Goal: Task Accomplishment & Management: Use online tool/utility

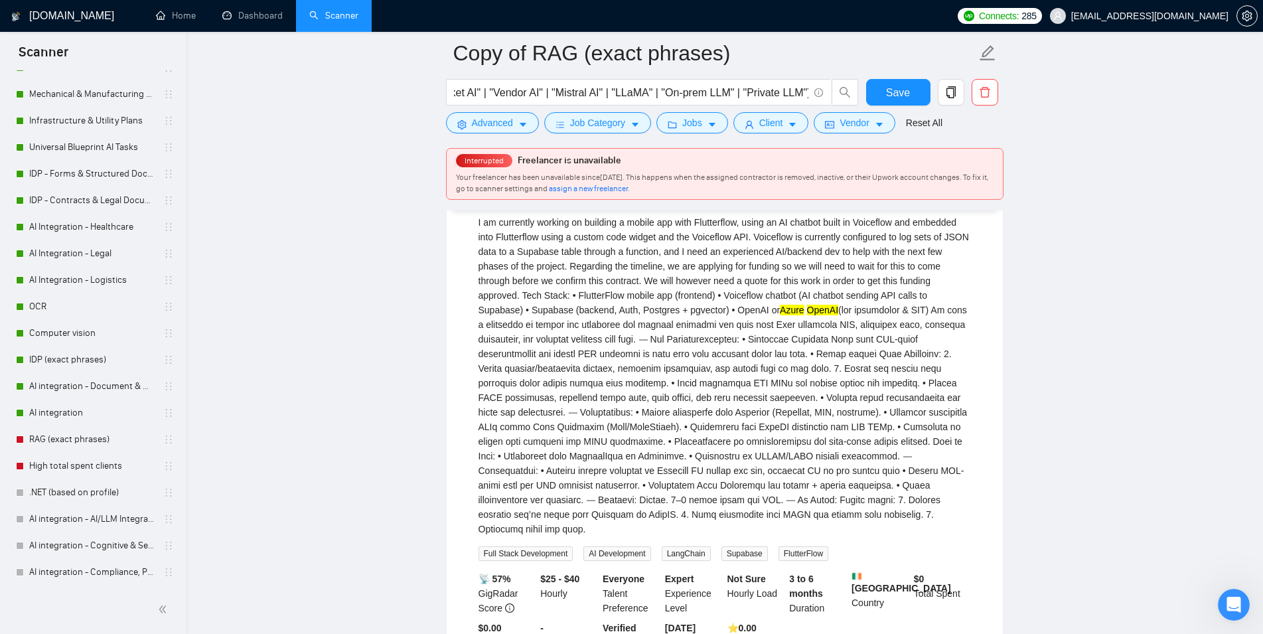
scroll to position [3045, 0]
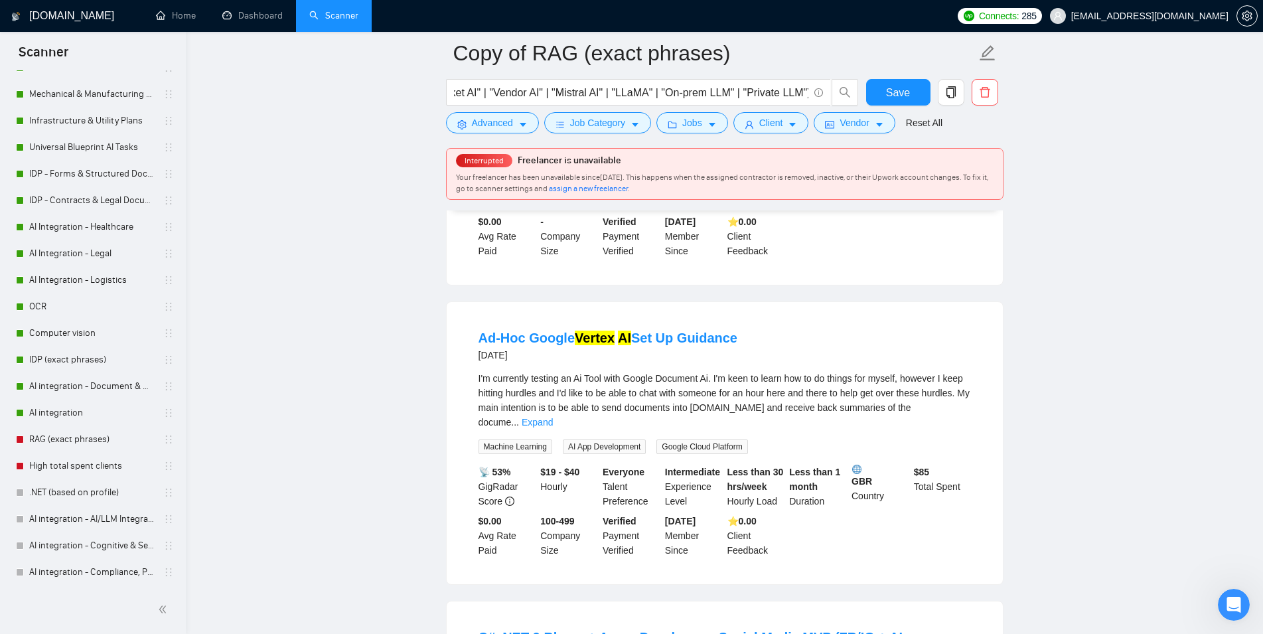
scroll to position [3316, 0]
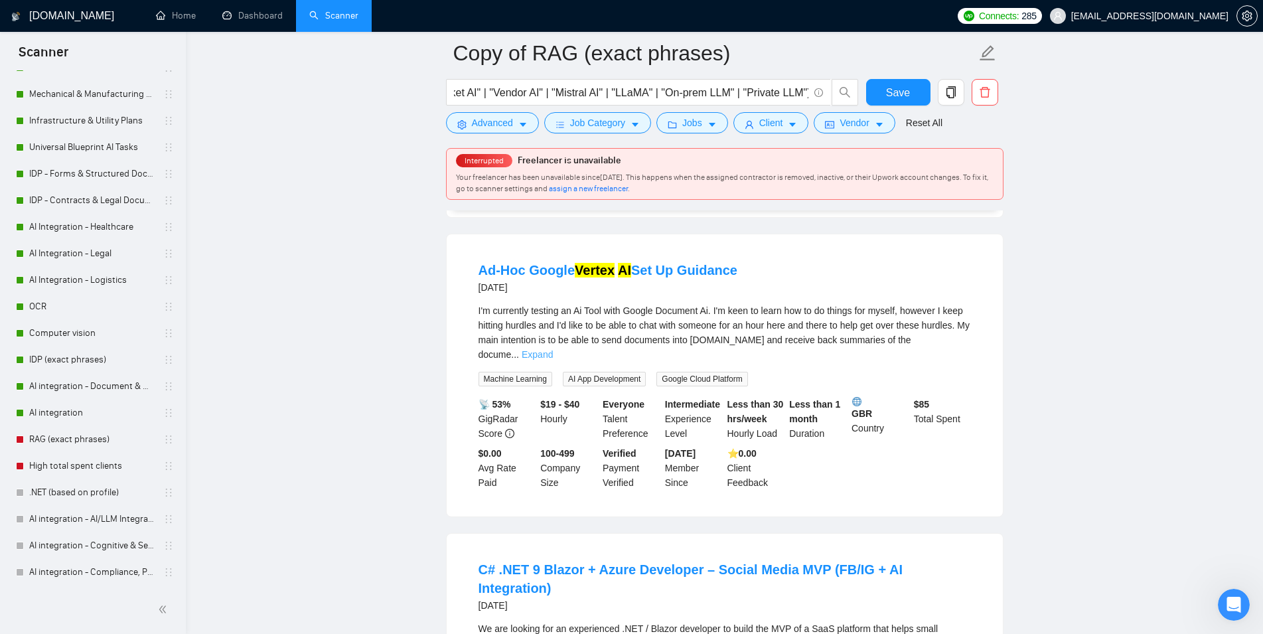
click at [553, 360] on link "Expand" at bounding box center [537, 354] width 31 height 11
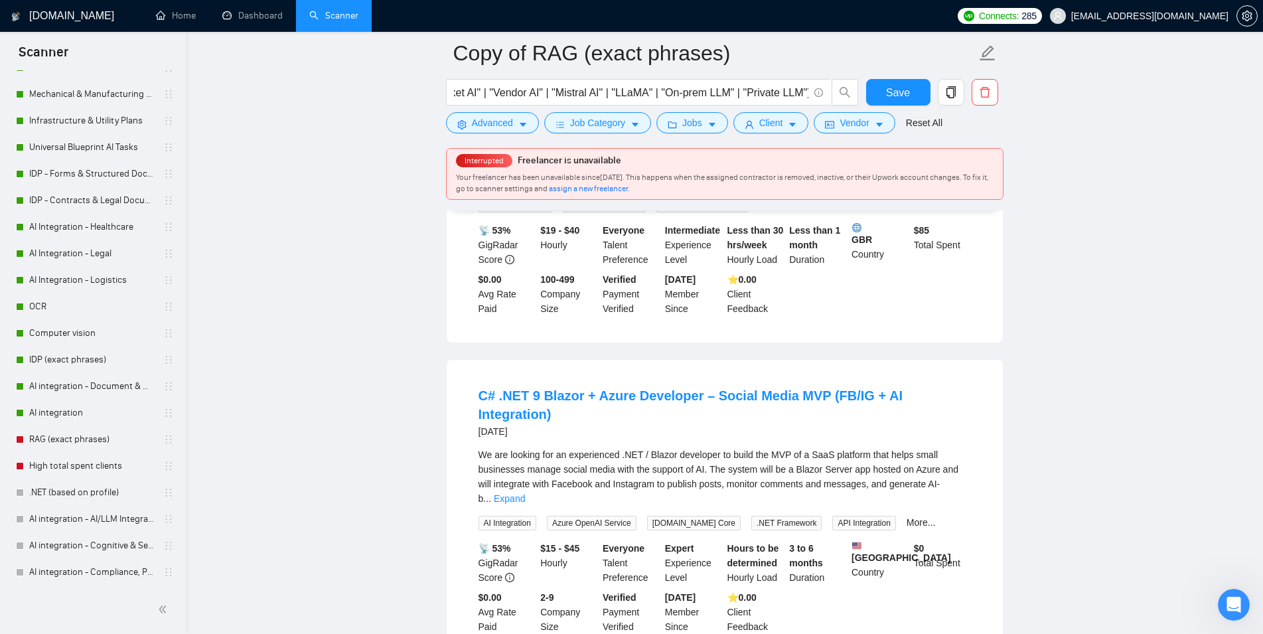
scroll to position [3654, 0]
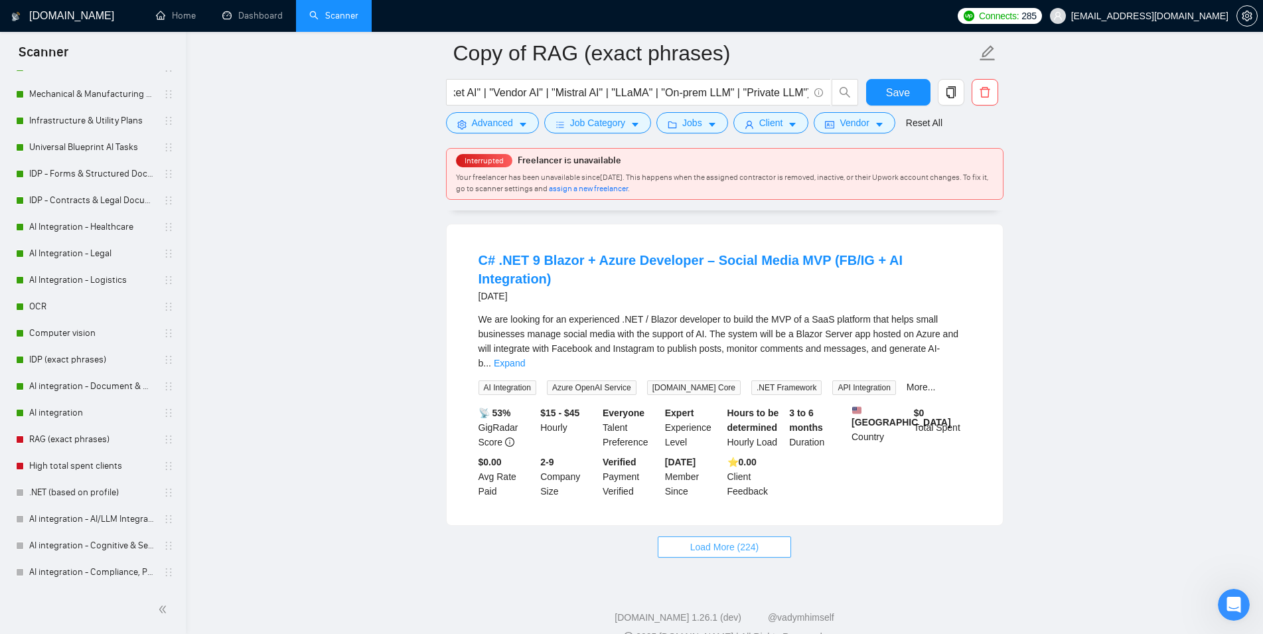
click at [716, 551] on span "Load More (224)" at bounding box center [724, 546] width 69 height 15
click at [525, 358] on link "Expand" at bounding box center [509, 363] width 31 height 11
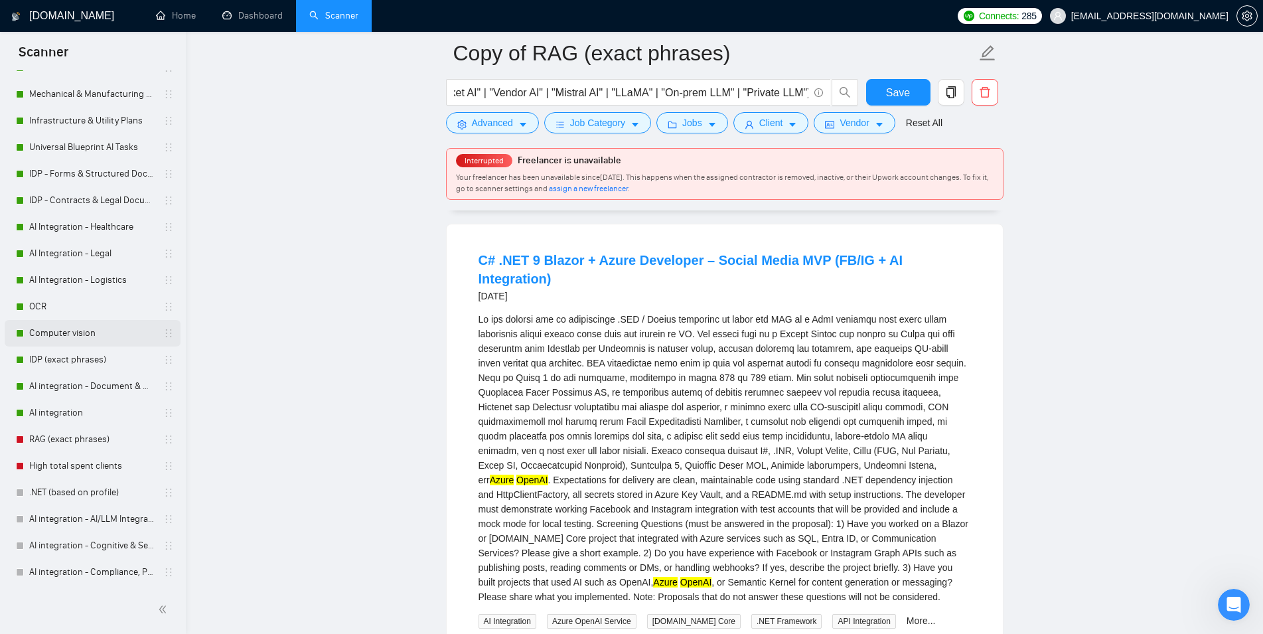
click at [64, 334] on link "Computer vision" at bounding box center [92, 333] width 126 height 27
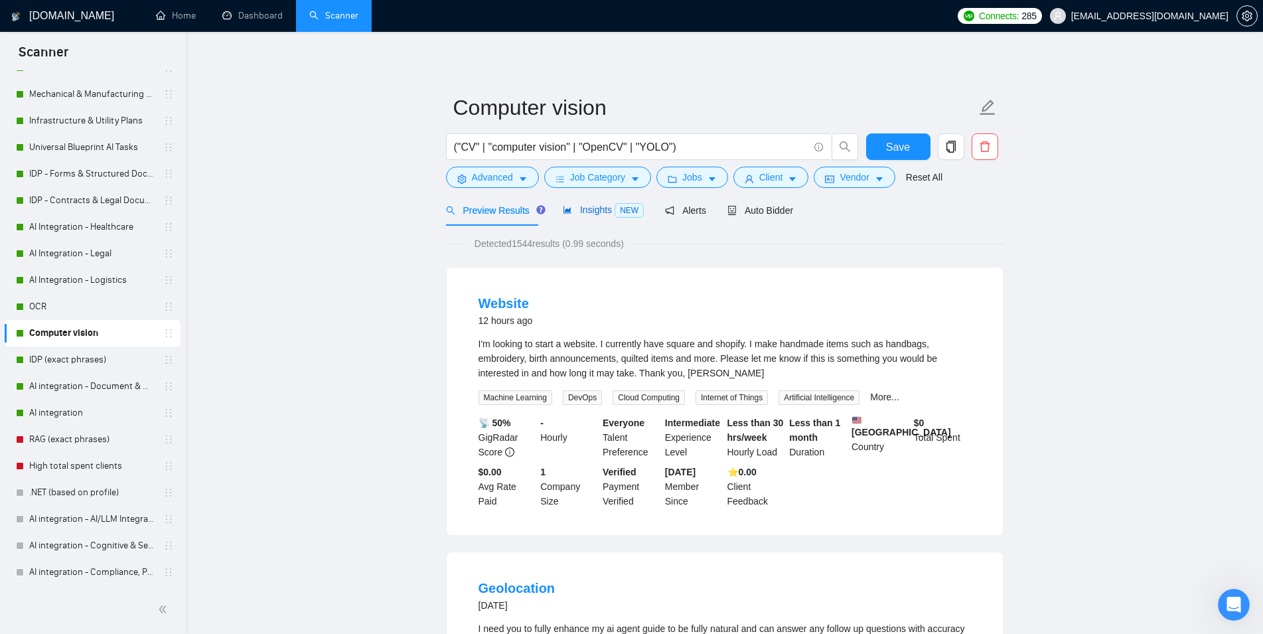
click at [586, 212] on span "Insights NEW" at bounding box center [603, 209] width 81 height 11
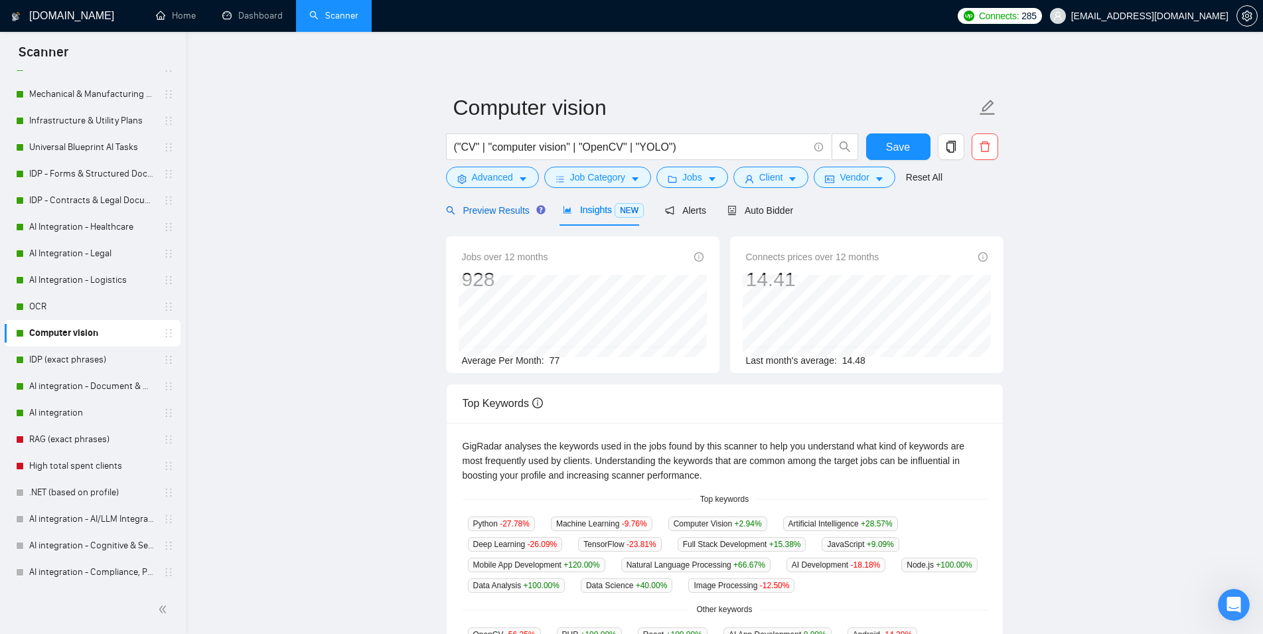
click at [488, 208] on span "Preview Results" at bounding box center [494, 210] width 96 height 11
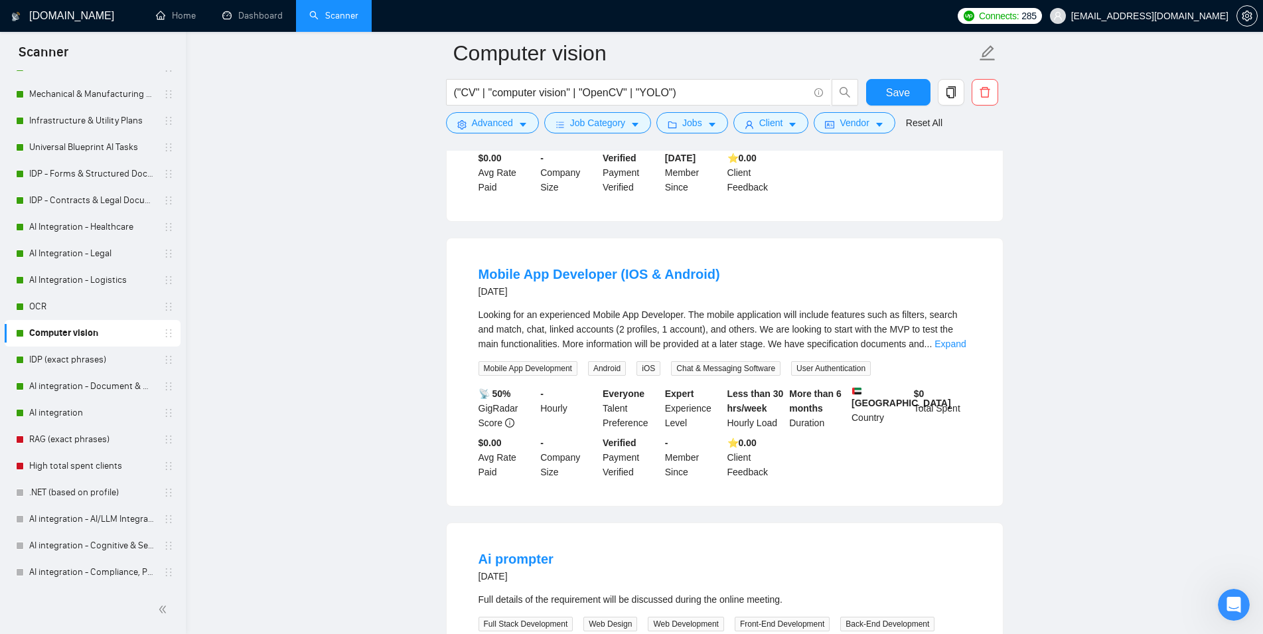
scroll to position [677, 0]
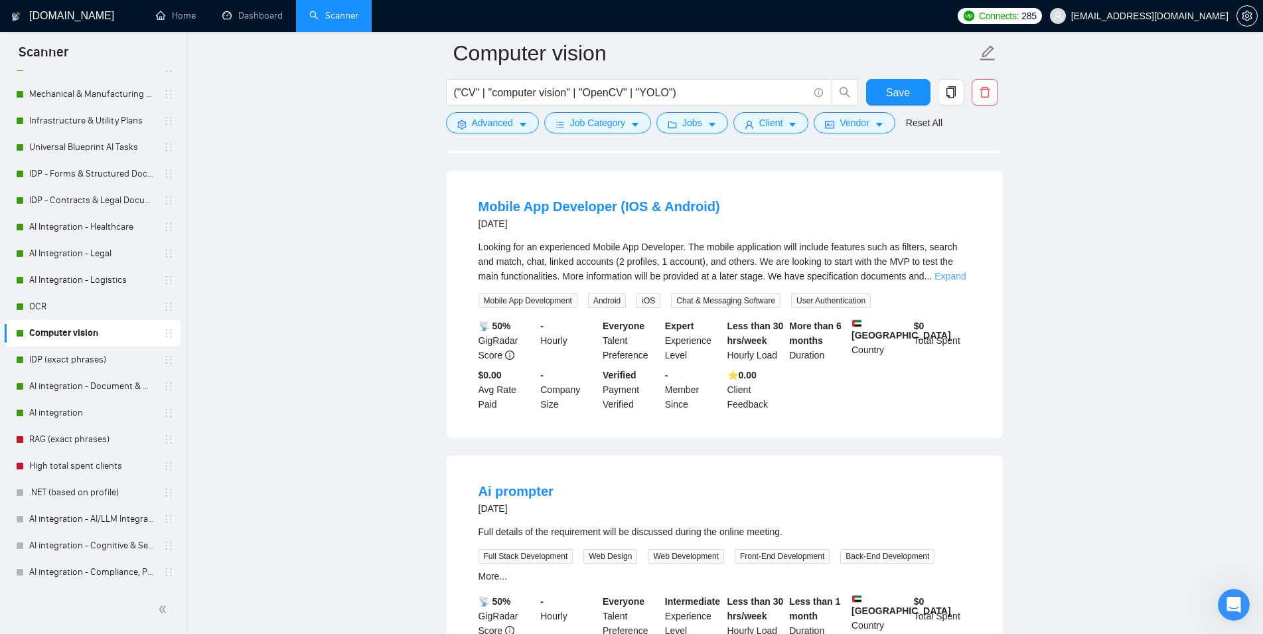
click at [954, 281] on link "Expand" at bounding box center [949, 276] width 31 height 11
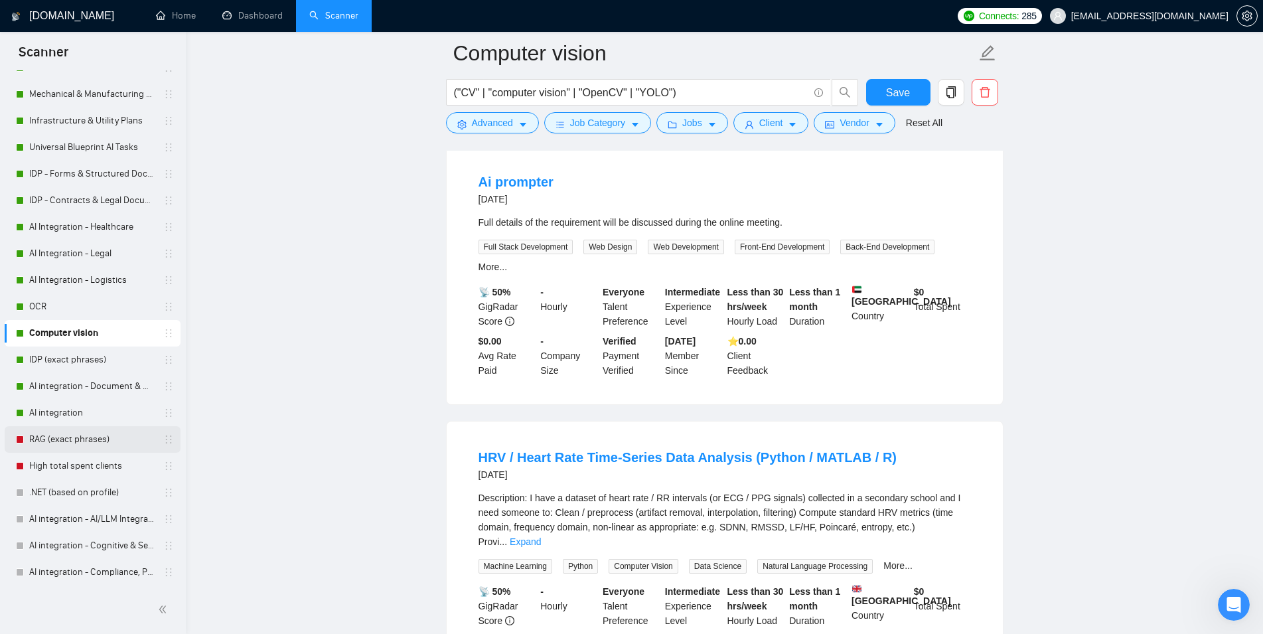
scroll to position [135, 0]
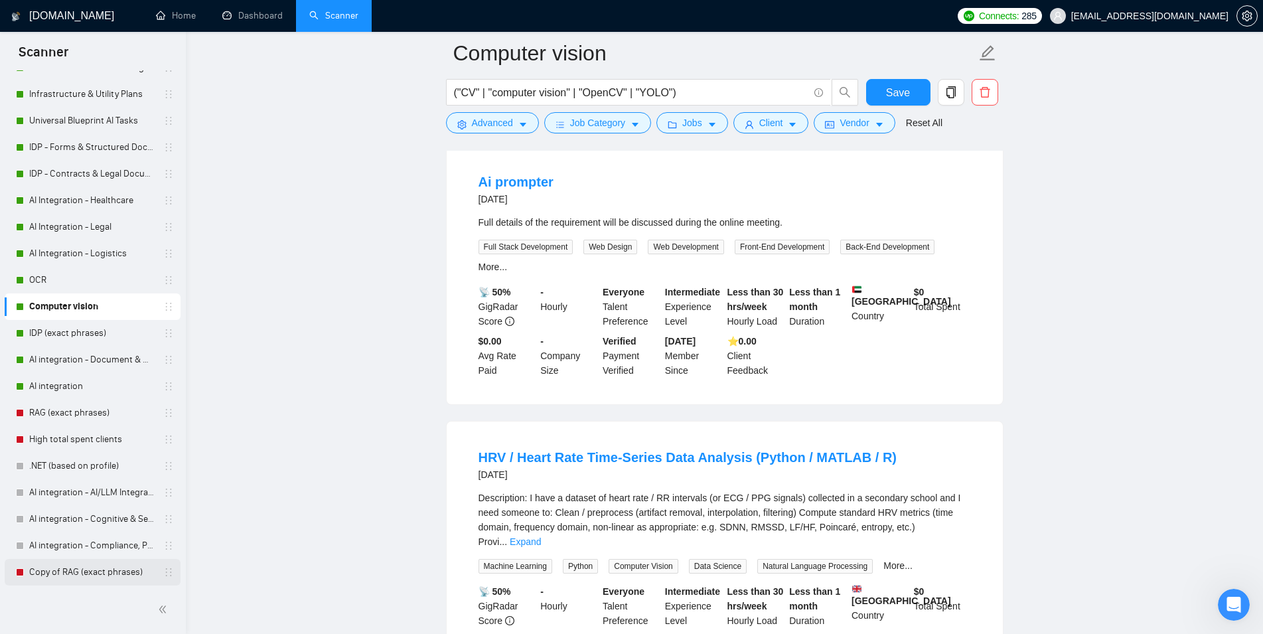
click at [84, 569] on link "Copy of RAG (exact phrases)" at bounding box center [92, 572] width 126 height 27
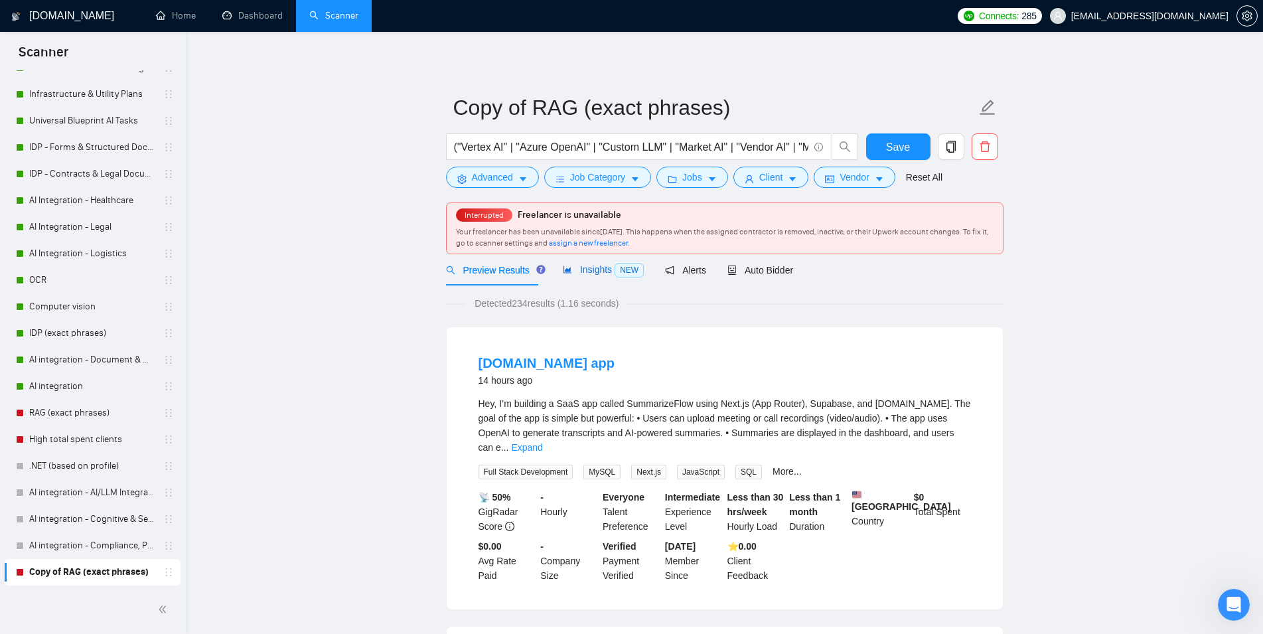
click at [595, 271] on span "Insights NEW" at bounding box center [603, 269] width 81 height 11
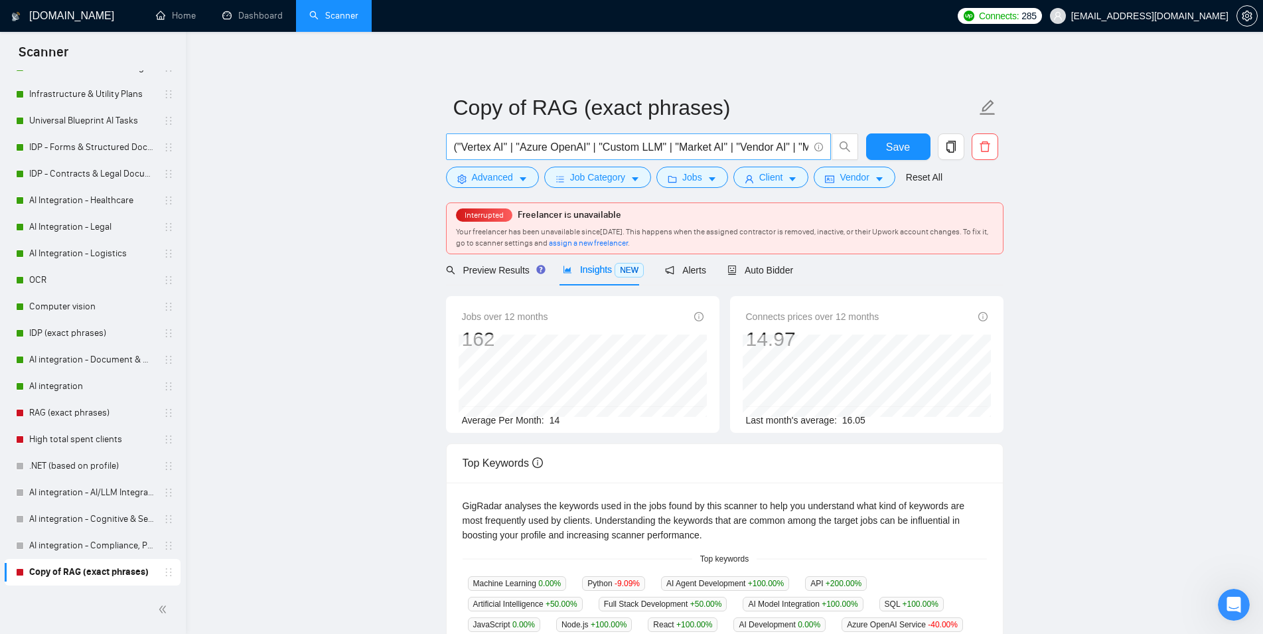
click at [650, 137] on span "("Vertex AI" | "Azure OpenAI" | "Custom LLM" | "Market AI" | "Vendor AI" | "Mis…" at bounding box center [638, 146] width 385 height 27
click at [653, 151] on input "("Vertex AI" | "Azure OpenAI" | "Custom LLM" | "Market AI" | "Vendor AI" | "Mis…" at bounding box center [631, 147] width 354 height 17
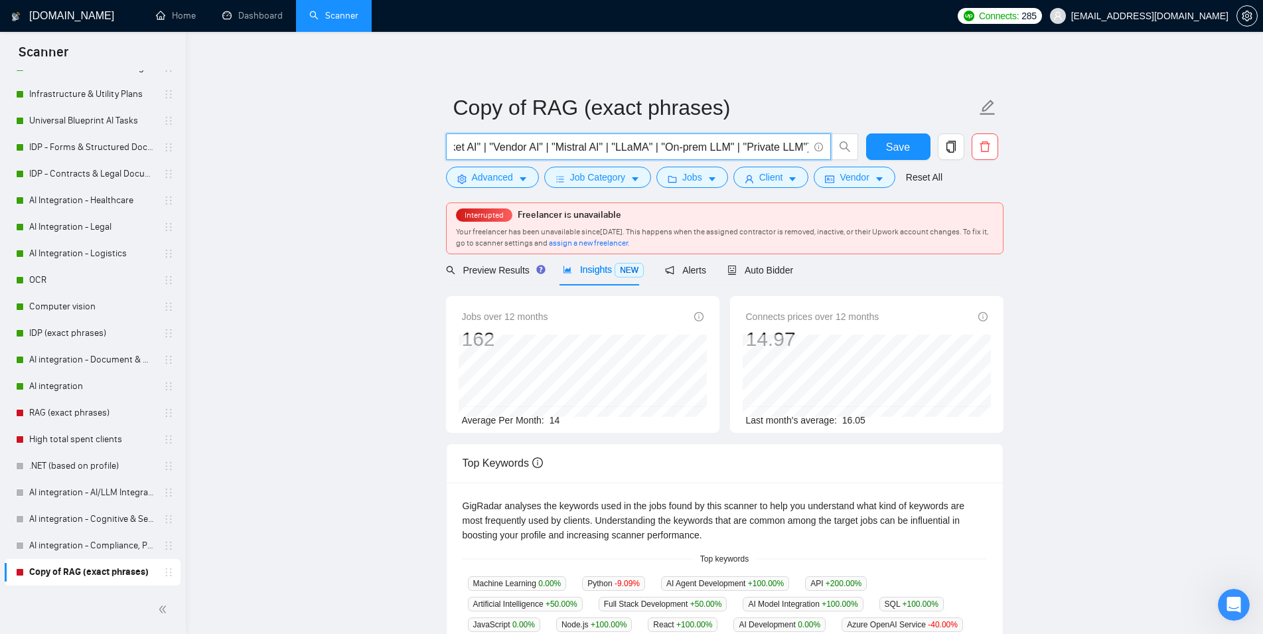
click at [653, 151] on input "("Vertex AI" | "Azure OpenAI" | "Custom LLM" | "Market AI" | "Vendor AI" | "Mis…" at bounding box center [631, 147] width 354 height 17
paste input "ChatGPT" | "Gemini")("Conversational AI" | "AI Agent" | "AI Assistant" | "FAQ B…"
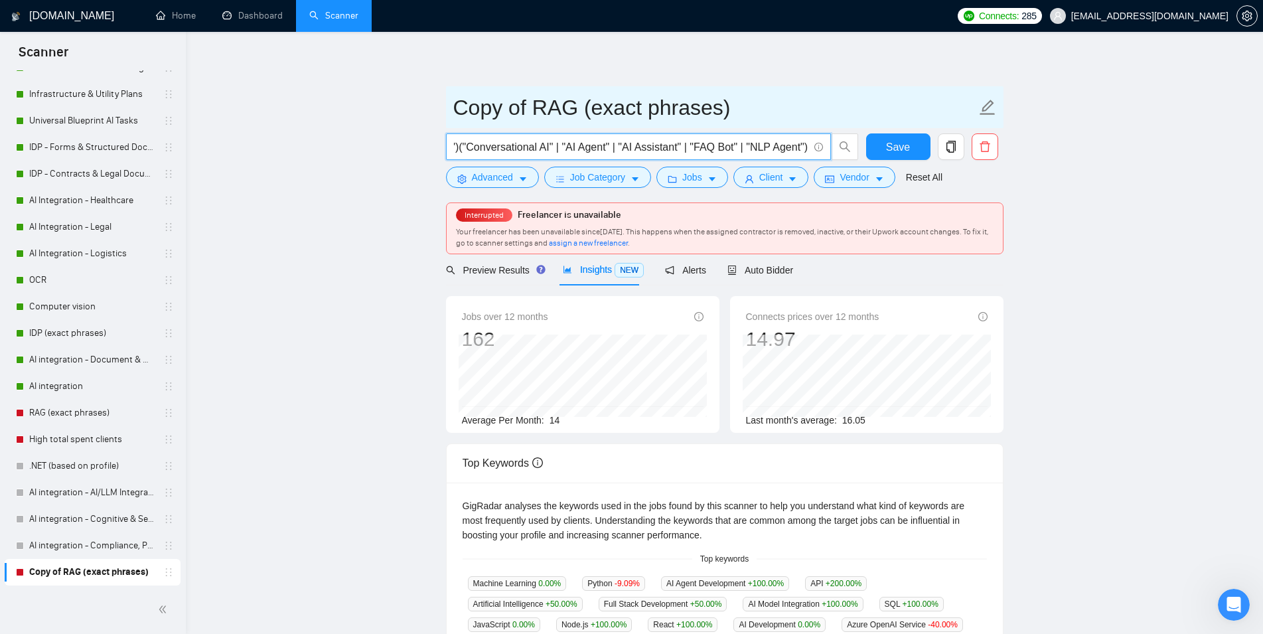
scroll to position [0, 97]
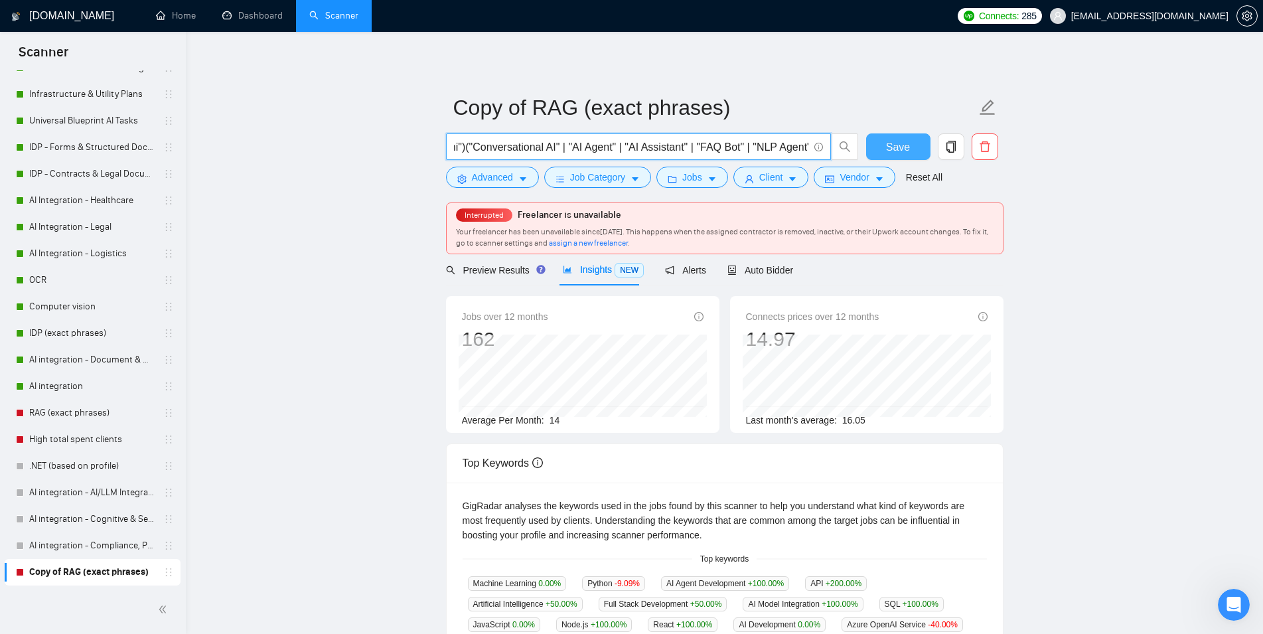
type input "("ChatGPT" | "Gemini")("Conversational AI" | "AI Agent" | "AI Assistant" | "FAQ…"
click at [908, 155] on span "Save" at bounding box center [898, 147] width 24 height 17
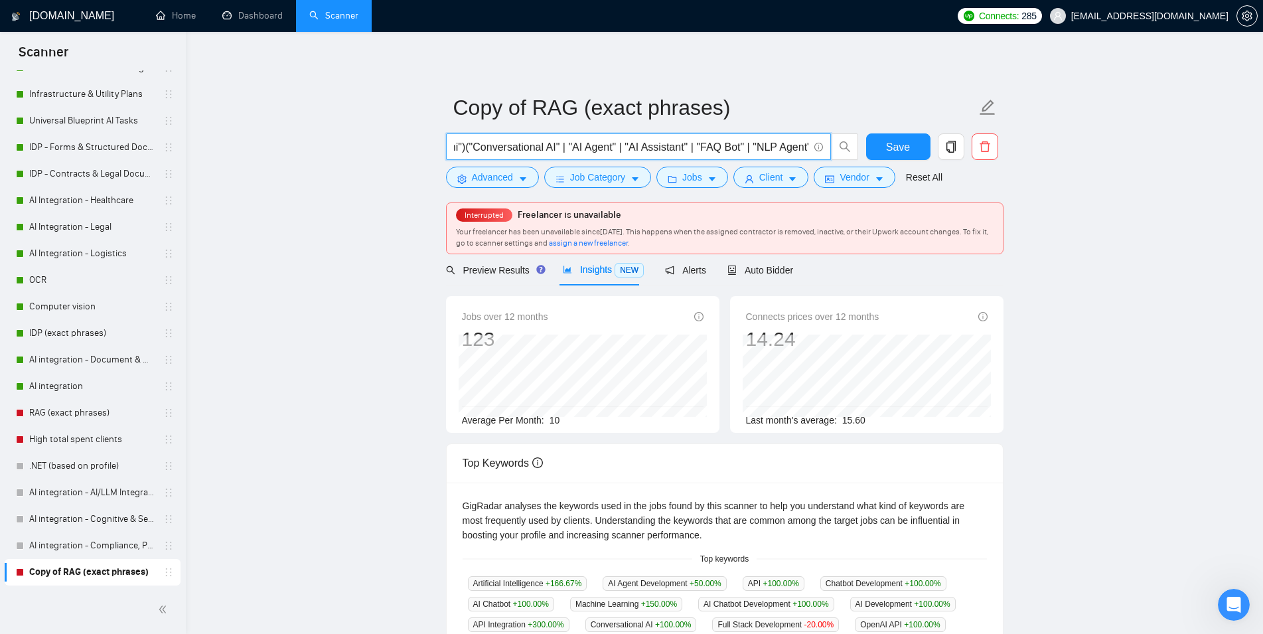
click at [652, 151] on input "("ChatGPT" | "Gemini")("Conversational AI" | "AI Agent" | "AI Assistant" | "FAQ…" at bounding box center [631, 147] width 354 height 17
drag, startPoint x: 623, startPoint y: 148, endPoint x: 398, endPoint y: 155, distance: 225.0
click at [454, 155] on input "("ChatGPT" | "Gemini")("Conversational AI" | "AI Agent" | "AI Assistant" | "FAQ…" at bounding box center [631, 147] width 354 height 17
click at [553, 149] on input "("ChatGPT" | "Gemini")("Conversational AI" | "AI Agent" | "AI Assistant" | "FAQ…" at bounding box center [631, 147] width 354 height 17
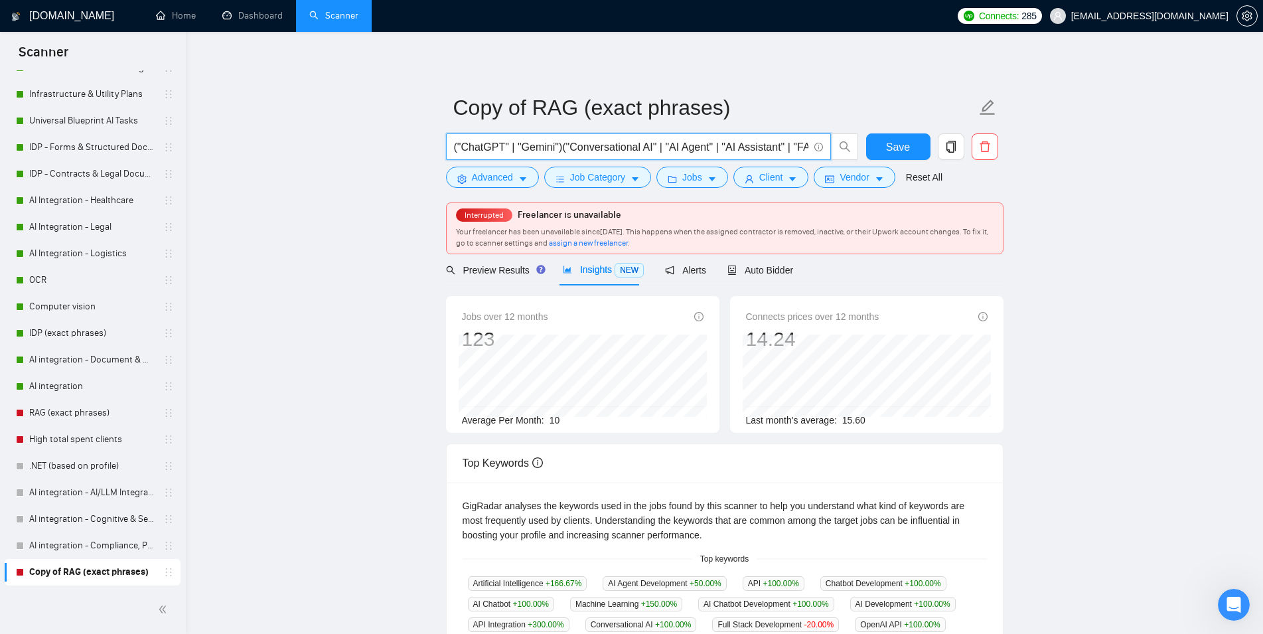
drag, startPoint x: 554, startPoint y: 144, endPoint x: 504, endPoint y: 145, distance: 49.8
click at [504, 145] on input "("ChatGPT" | "Gemini")("Conversational AI" | "AI Agent" | "AI Assistant" | "FAQ…" at bounding box center [631, 147] width 354 height 17
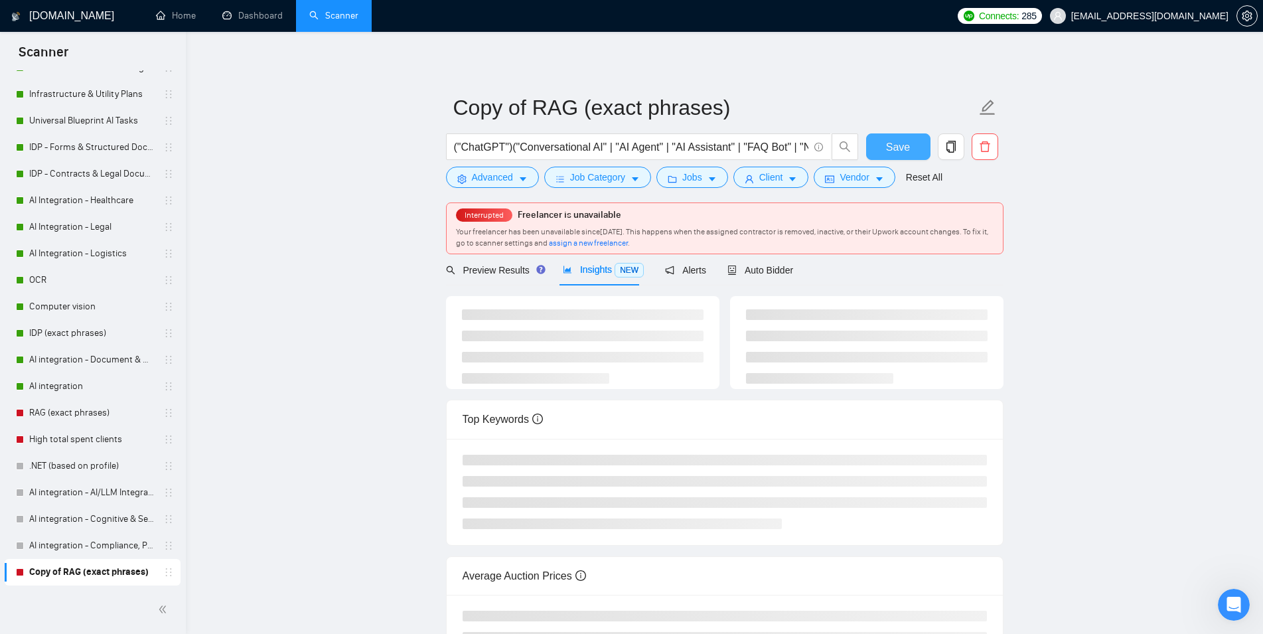
click at [904, 140] on span "Save" at bounding box center [898, 147] width 24 height 17
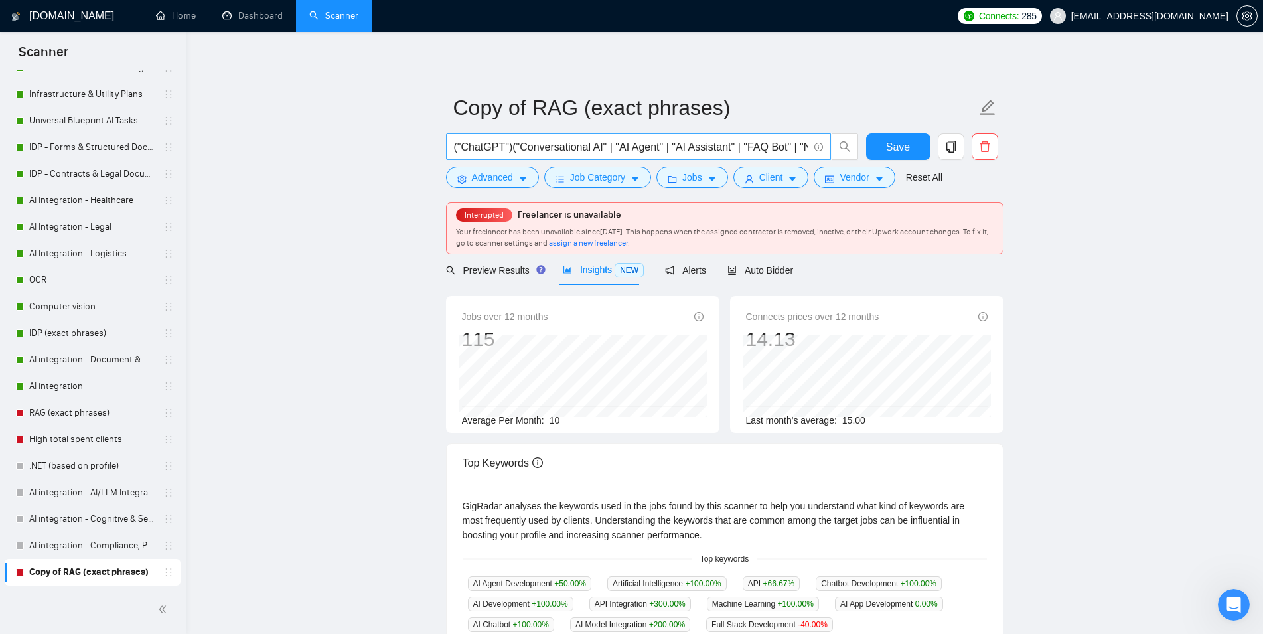
click at [780, 145] on input "("ChatGPT")("Conversational AI" | "AI Agent" | "AI Assistant" | "FAQ Bot" | "NL…" at bounding box center [631, 147] width 354 height 17
click at [649, 132] on form "Copy of RAG (exact phrases) ("ChatGPT")("Conversational AI" | "AI Agent" | "AI …" at bounding box center [724, 140] width 557 height 108
click at [644, 149] on input "("ChatGPT")("Conversational AI" | "AI Agent" | "AI Assistant" | "FAQ Bot" | "NL…" at bounding box center [631, 147] width 354 height 17
paste input "Gemini"
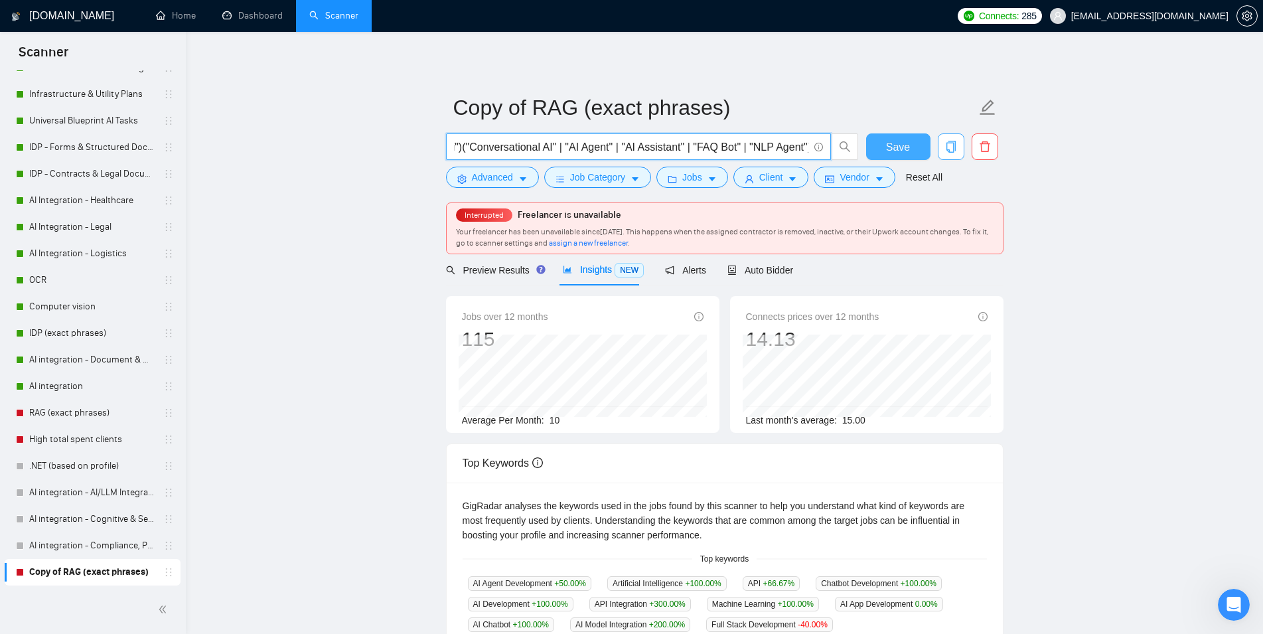
drag, startPoint x: 909, startPoint y: 147, endPoint x: 963, endPoint y: 147, distance: 53.7
click at [909, 147] on button "Save" at bounding box center [898, 146] width 64 height 27
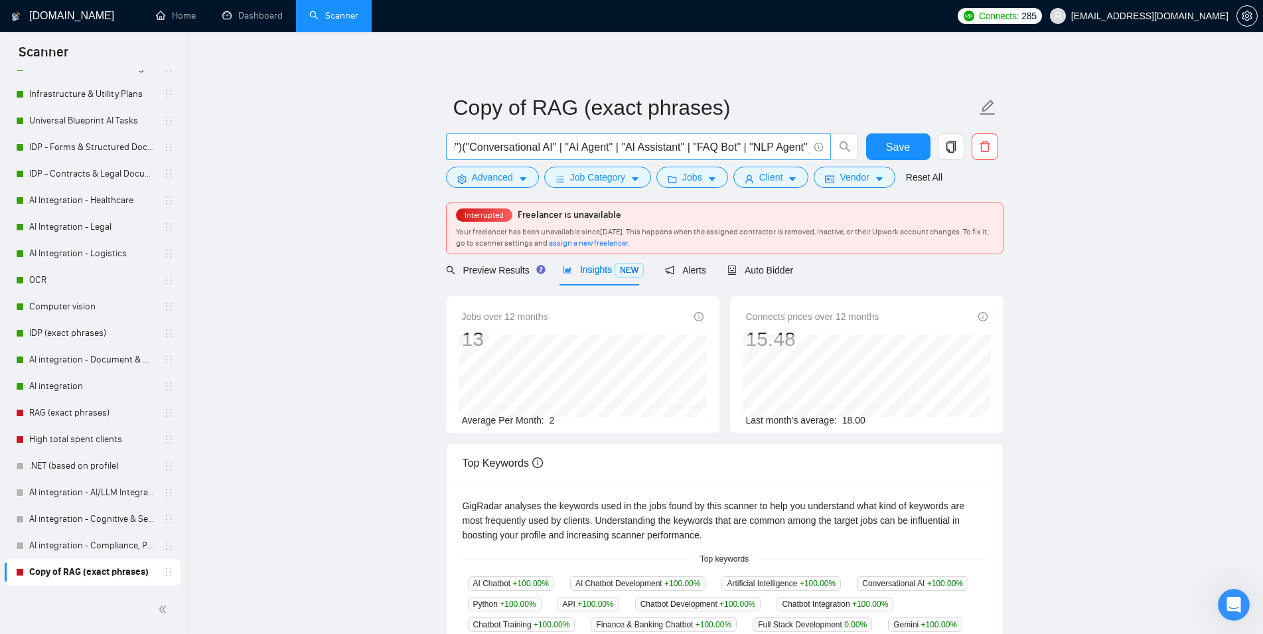
click at [699, 143] on input "("Gemini")("Conversational AI" | "AI Agent" | "AI Assistant" | "FAQ Bot" | "NLP…" at bounding box center [631, 147] width 354 height 17
drag, startPoint x: 699, startPoint y: 147, endPoint x: 407, endPoint y: 147, distance: 292.6
click at [454, 155] on input "("Gemini")("Conversational AI" | "AI Agent" | "AI Assistant" | "FAQ Bot" | "NLP…" at bounding box center [631, 147] width 354 height 17
click at [567, 148] on input "("Gemini")("Conversational AI" | "AI Agent" | "AI Assistant" | "FAQ Bot" | "NLP…" at bounding box center [631, 147] width 354 height 17
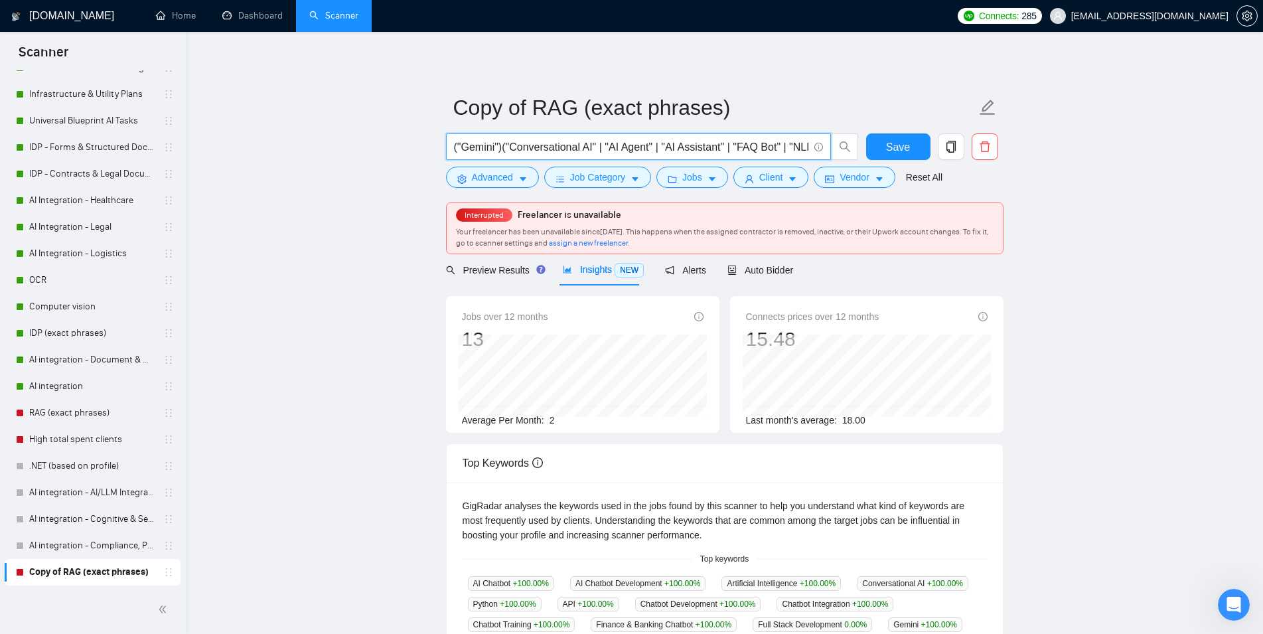
click at [722, 153] on input "("Gemini")("Conversational AI" | "AI Agent" | "AI Assistant" | "FAQ Bot" | "NLP…" at bounding box center [631, 147] width 354 height 17
paste input "("ChatGPT" | "Gemini" | "RASA")("Conversational AI" | "AI Agent" | "AI Assistan…"
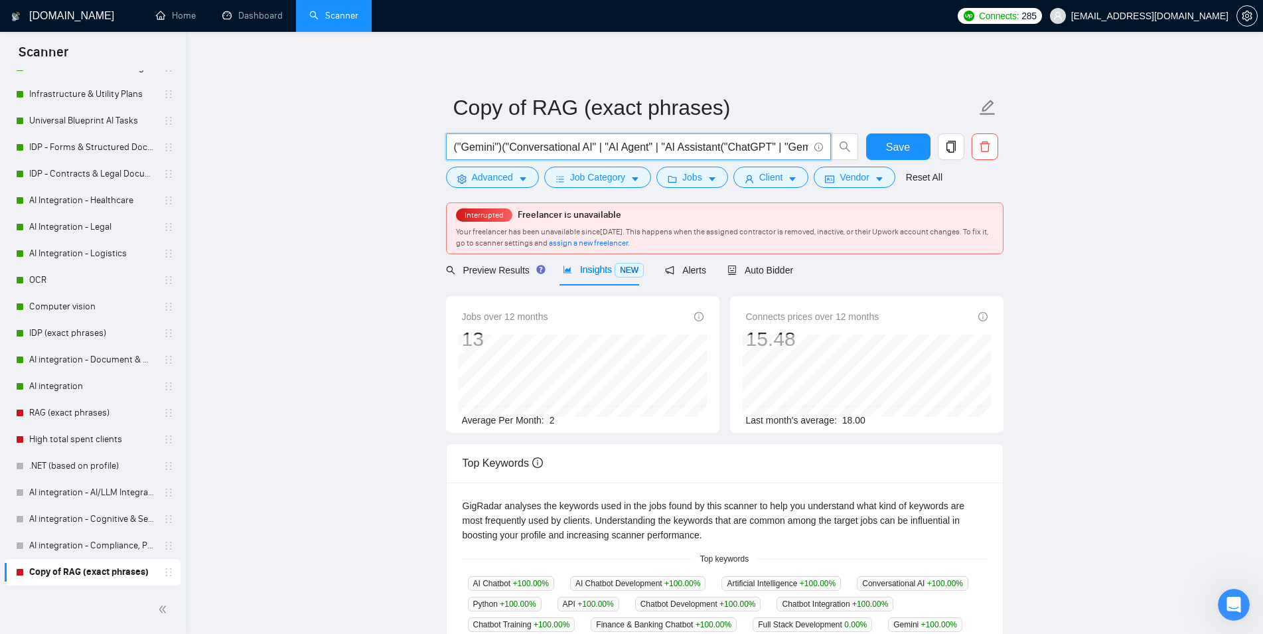
scroll to position [0, 721]
paste input "ChatGPT" | "Gemini" | "RASA")("Conversational AI" | "AI Agent" | "AI Assistant"…"
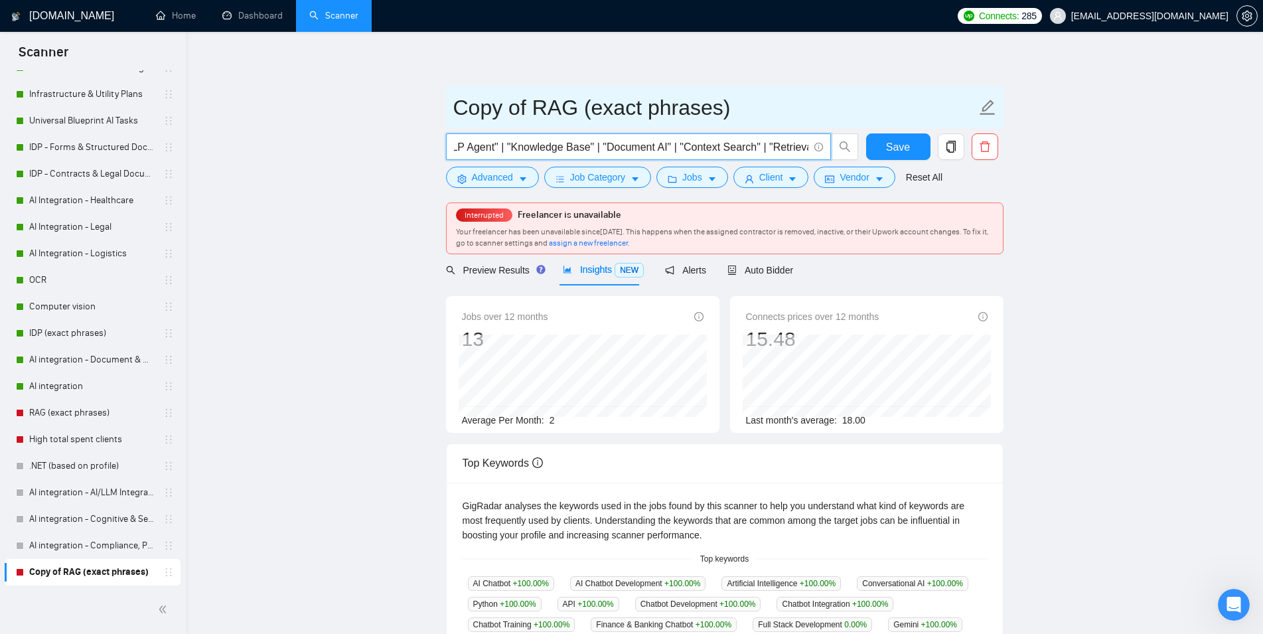
click at [779, 108] on input "Copy of RAG (exact phrases)" at bounding box center [714, 107] width 523 height 33
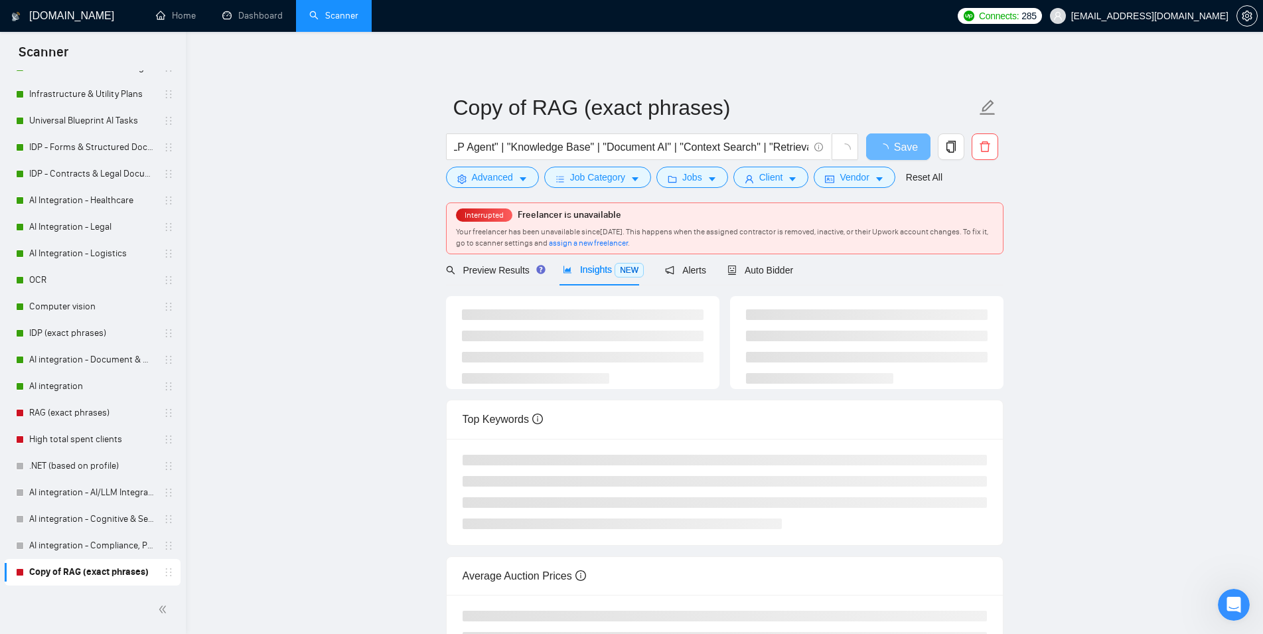
click at [1209, 272] on main "Copy of RAG (exact phrases) ("ChatGPT" | "Gemini" | "RASA")("Conversational AI"…" at bounding box center [724, 377] width 1034 height 648
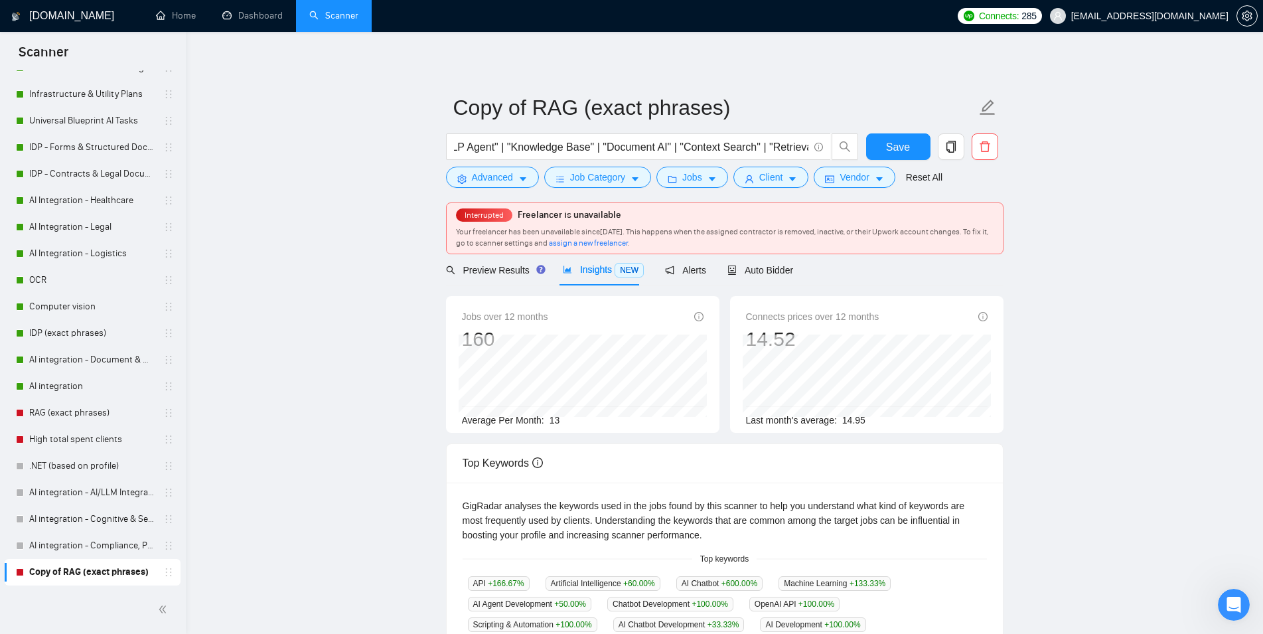
click at [437, 342] on main "Copy of RAG (exact phrases) ("ChatGPT" | "Gemini" | "RASA")("Conversational AI"…" at bounding box center [724, 548] width 1034 height 991
click at [520, 265] on span "Preview Results" at bounding box center [494, 270] width 96 height 11
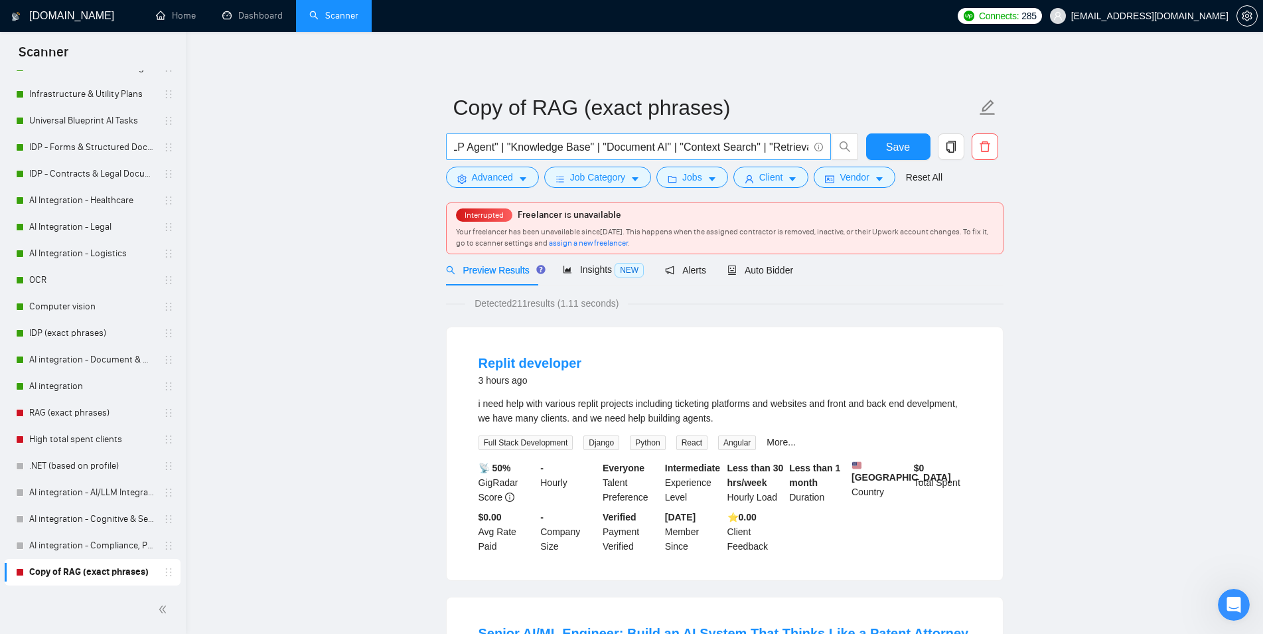
click at [764, 151] on input "("ChatGPT" | "Gemini" | "RASA")("Conversational AI" | "AI Agent" | "AI Assistan…" at bounding box center [631, 147] width 354 height 17
drag, startPoint x: 714, startPoint y: 152, endPoint x: 360, endPoint y: 143, distance: 353.7
click at [454, 143] on input "("ChatGPT" | "Gemini" | "RASA")("Conversational AI" | "AI Agent" | "AI Assistan…" at bounding box center [631, 147] width 354 height 17
click at [714, 146] on input "("ChatGPT" | "Gemini" | "RASA")("Conversational AI" | "AI Agent" | "AI Assistan…" at bounding box center [631, 147] width 354 height 17
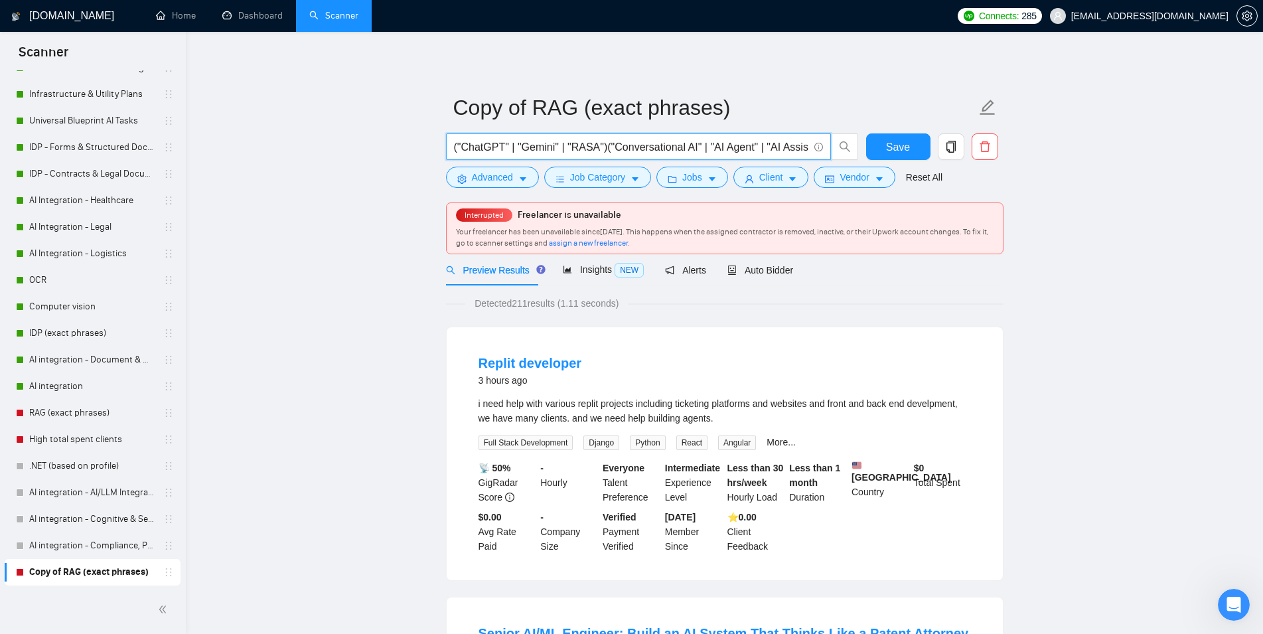
paste input "text"
click at [592, 269] on span "Insights NEW" at bounding box center [603, 269] width 81 height 11
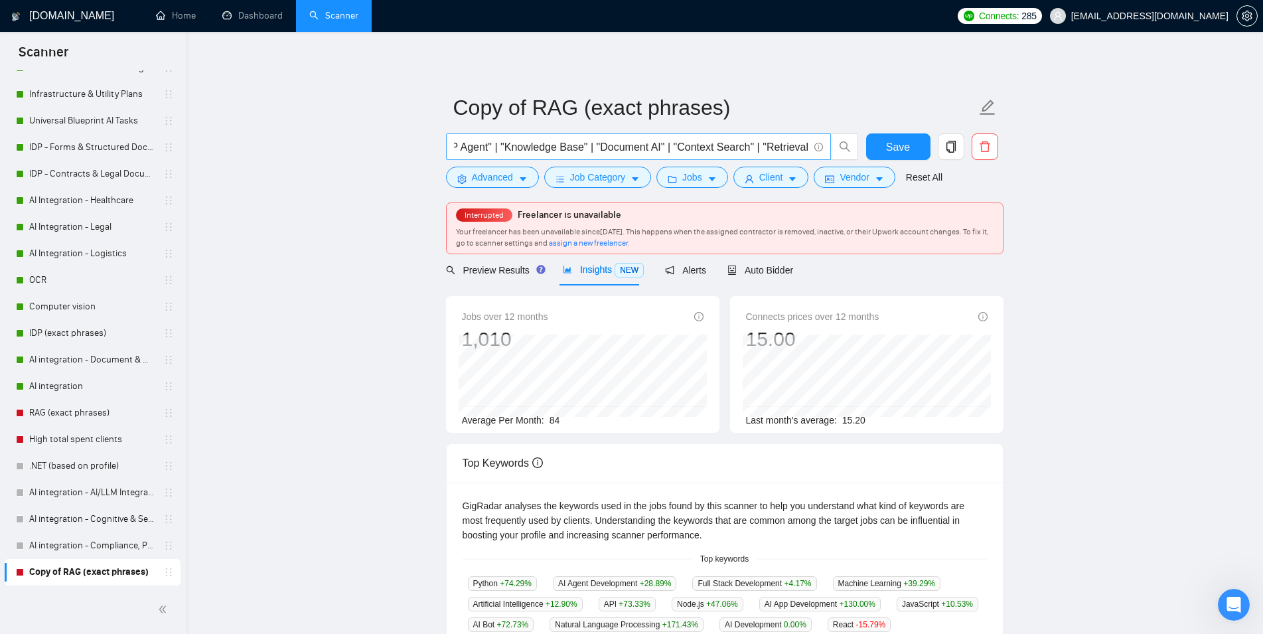
click at [637, 149] on input "("Conversational AI" | "AI Agent" | "AI Assistant" | "FAQ Bot" | "NLP Agent" | …" at bounding box center [631, 147] width 354 height 17
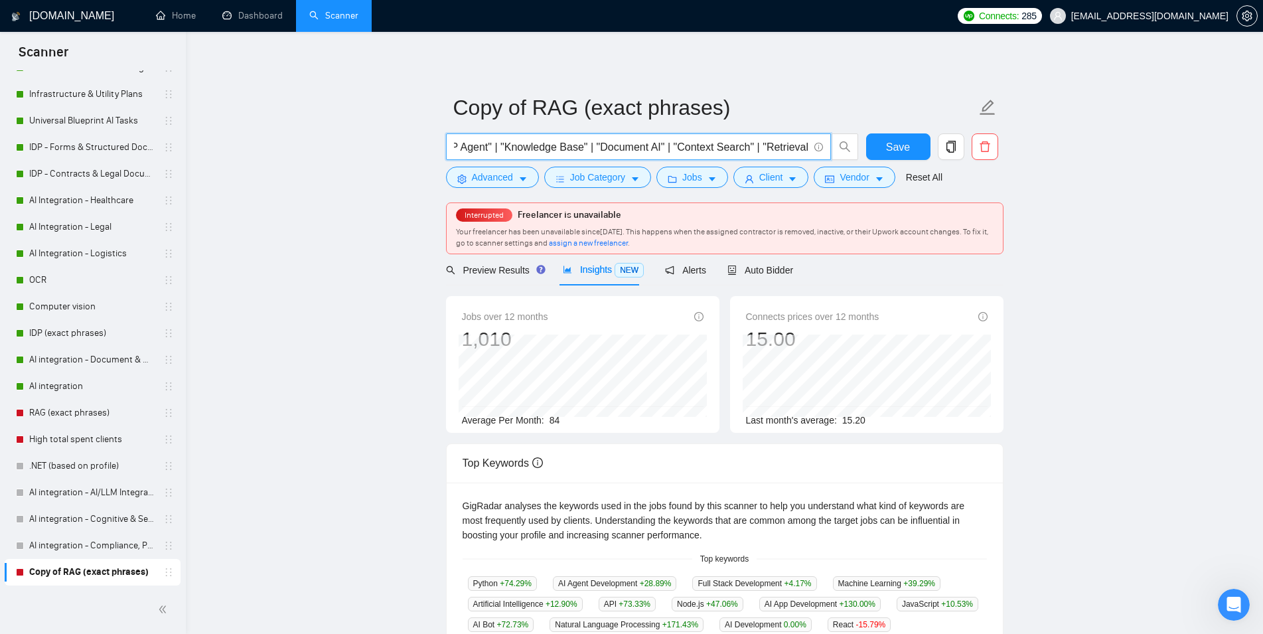
click at [637, 149] on input "("Conversational AI" | "AI Agent" | "AI Assistant" | "FAQ Bot" | "NLP Agent" | …" at bounding box center [631, 147] width 354 height 17
paste input "("ChatGPT" | "Gemini" | "RASA" | "Google Generative AI")"
click at [1119, 221] on main "Copy of RAG (exact phrases) ("ChatGPT" | "Gemini" | "RASA" | "Google Generative…" at bounding box center [724, 538] width 1034 height 970
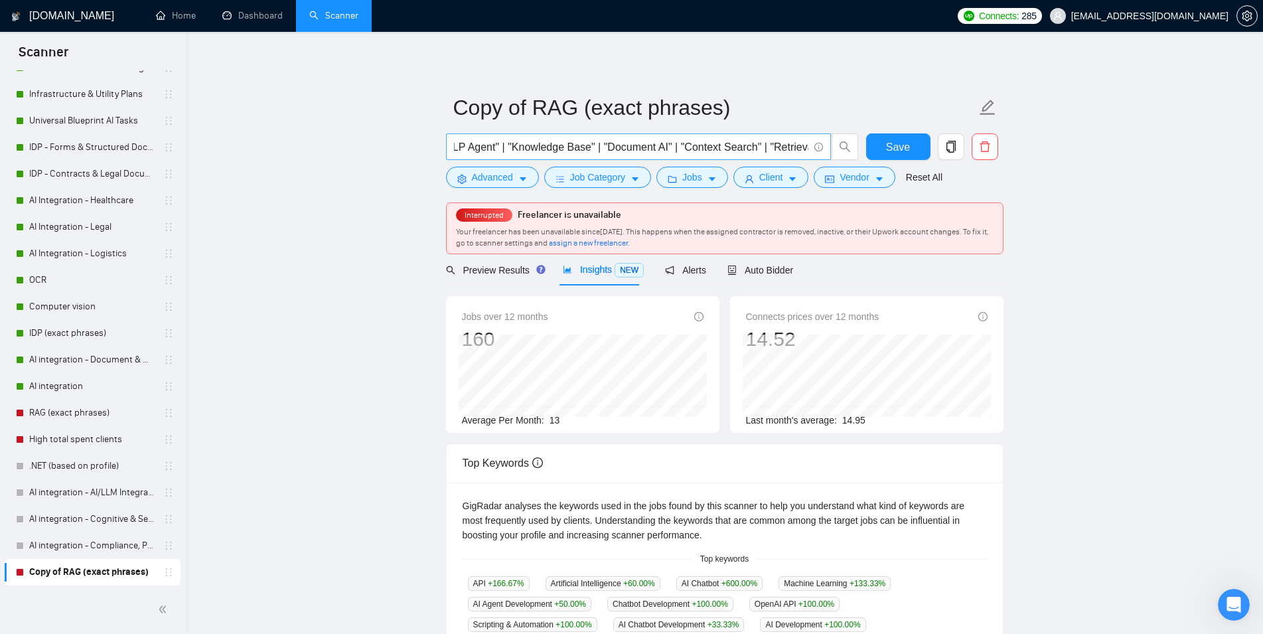
click at [715, 140] on input "("ChatGPT" | "Gemini" | "RASA" | "Google Generative AI")("Conversational AI" | …" at bounding box center [631, 147] width 354 height 17
paste input "RAG" | "LangChain" | "Autogen" | "Vector DB" | "Embeddings" | "Semantic Search"…"
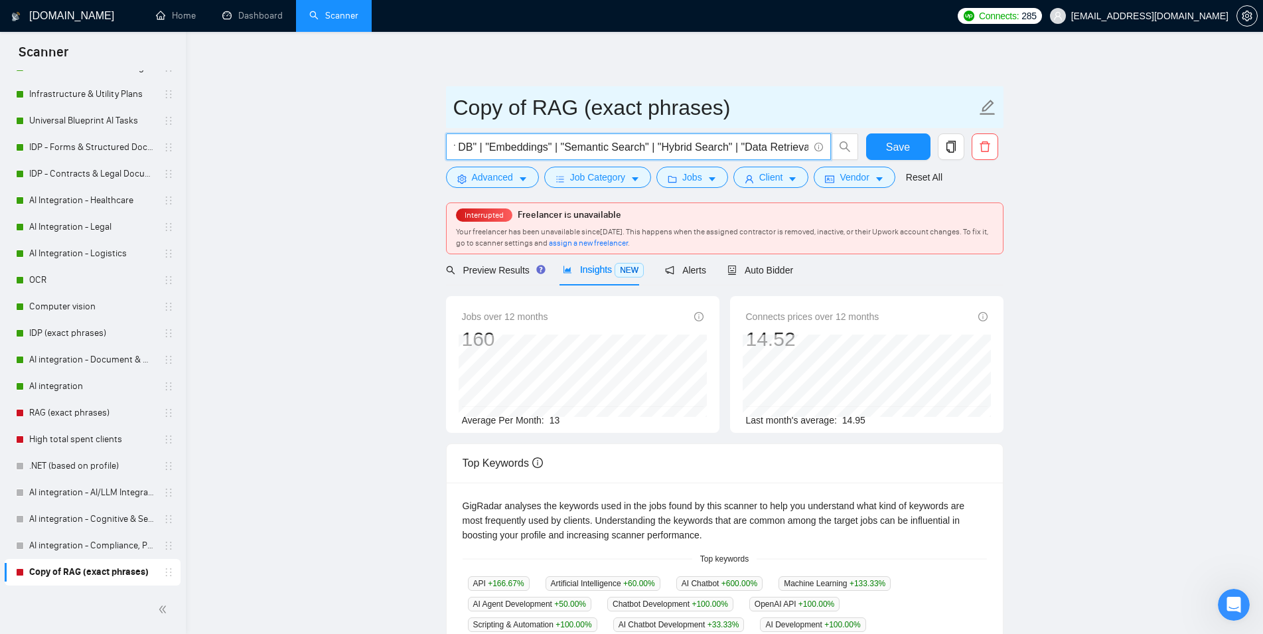
type input "("RAG" | "LangChain" | "Autogen" | "Vector DB" | "Embeddings" | "Semantic Searc…"
click at [542, 106] on input "Copy of RAG (exact phrases)" at bounding box center [714, 107] width 523 height 33
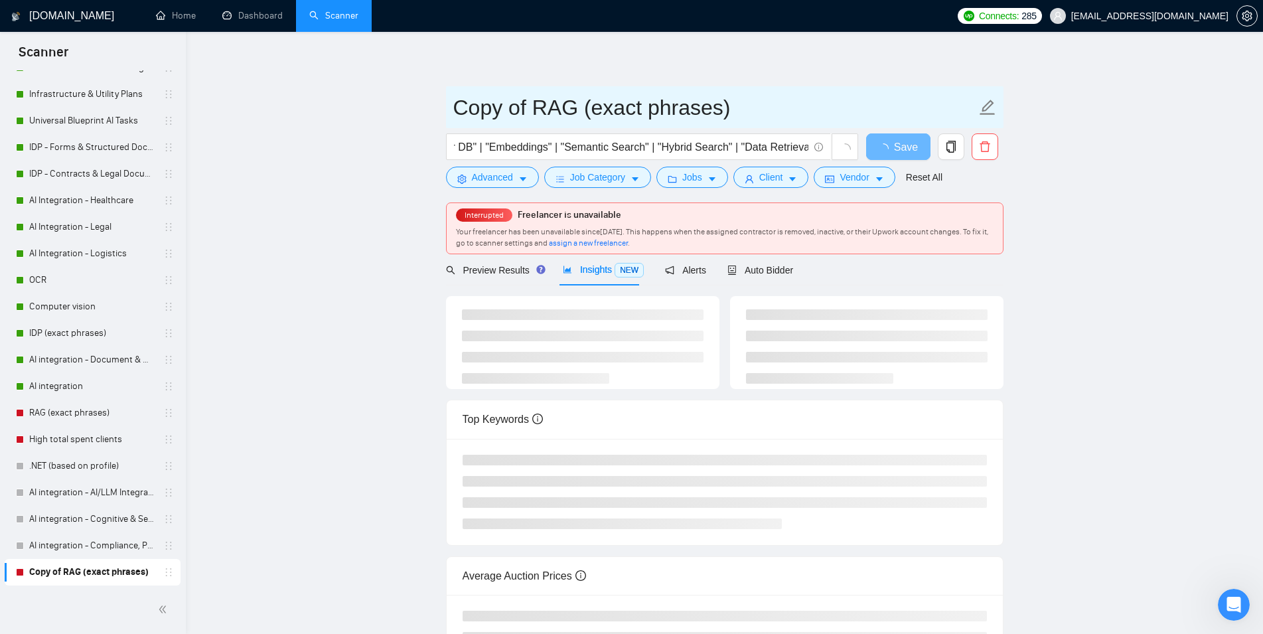
click at [728, 105] on input "Copy of RAG (exact phrases)" at bounding box center [714, 107] width 523 height 33
drag, startPoint x: 750, startPoint y: 105, endPoint x: 376, endPoint y: 109, distance: 374.2
click at [453, 109] on input "Copy of RAG (exact phrases)" at bounding box center [714, 107] width 523 height 33
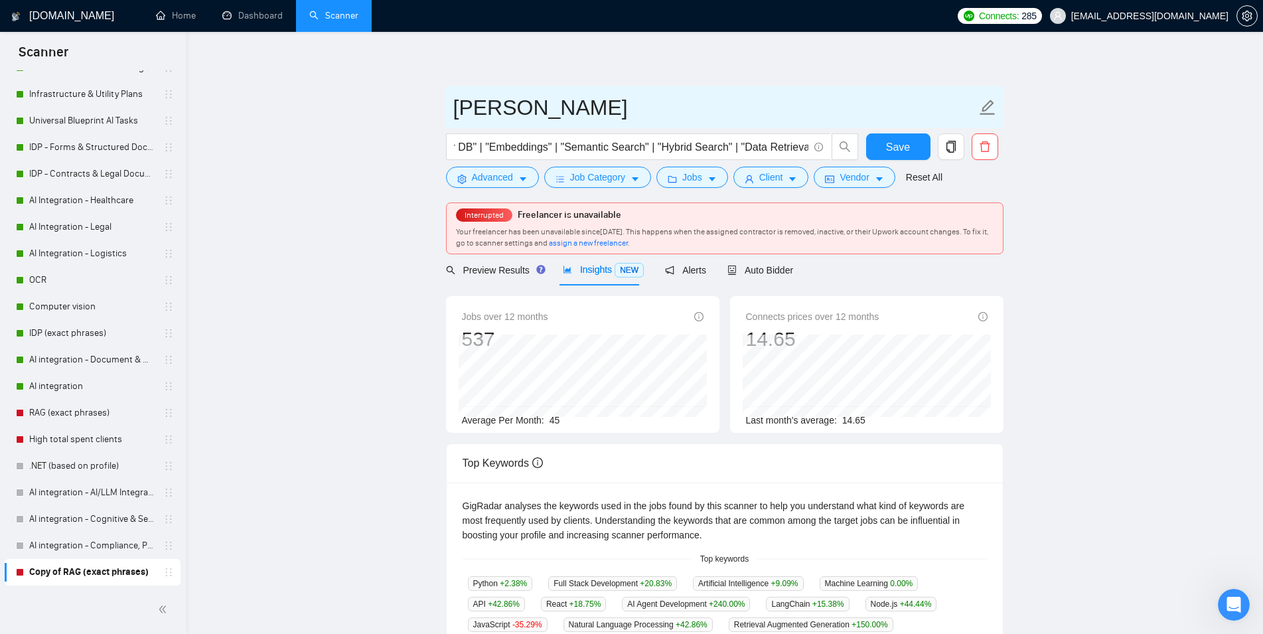
click at [597, 109] on input "[PERSON_NAME]" at bounding box center [714, 107] width 523 height 33
paste input "Core RAG, Infrastructure"
type input "LIZA Core RAG, Infrastructure"
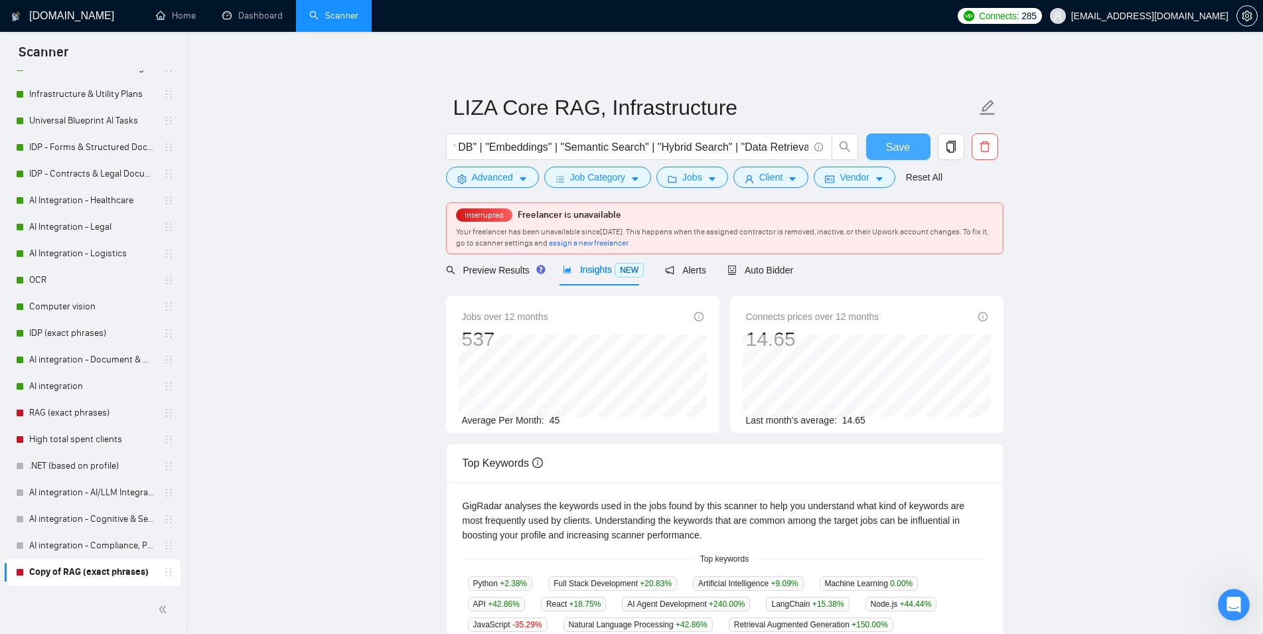
click at [893, 149] on span "Save" at bounding box center [898, 147] width 24 height 17
click at [953, 151] on icon "copy" at bounding box center [951, 147] width 12 height 12
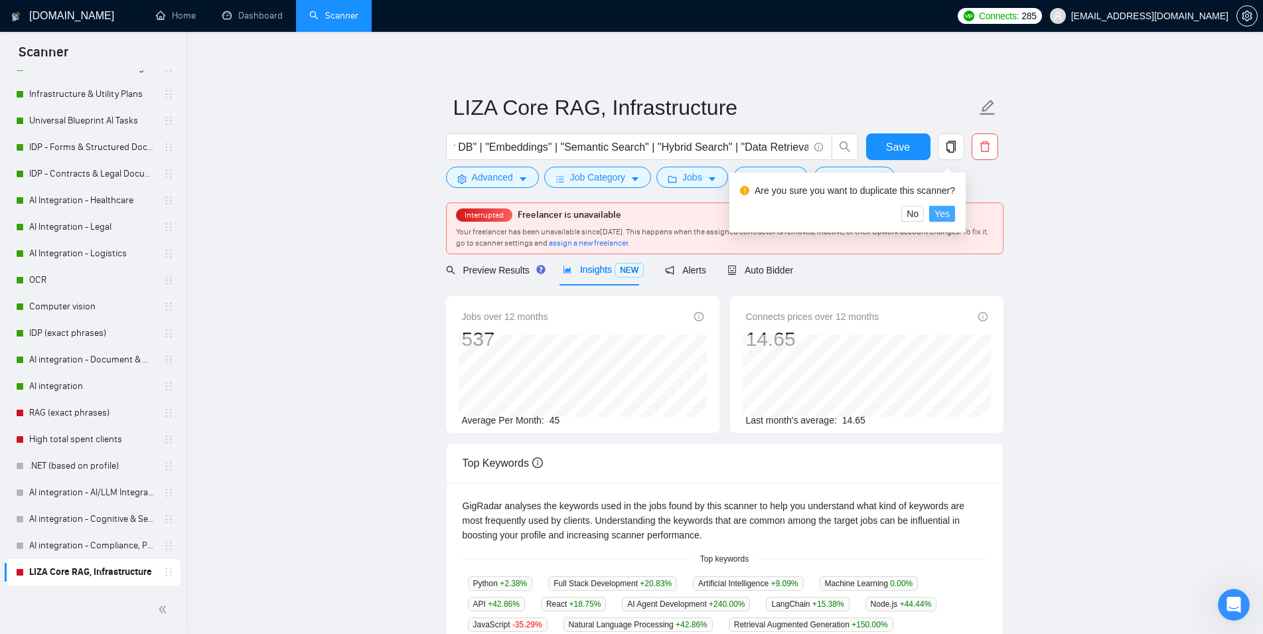
click at [944, 214] on span "Yes" at bounding box center [941, 213] width 15 height 15
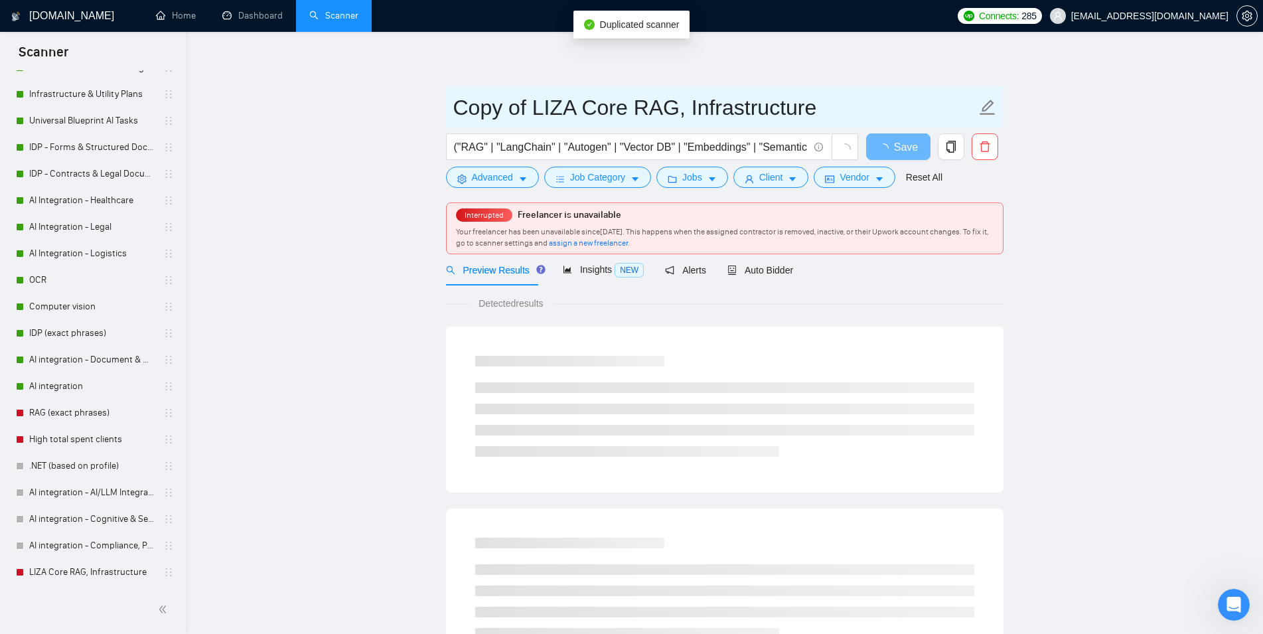
click at [577, 102] on input "Copy of LIZA Core RAG, Infrastructure" at bounding box center [714, 107] width 523 height 33
click at [537, 110] on input "Copy of LIZA Core RAG, Infrastructure" at bounding box center [714, 107] width 523 height 33
drag, startPoint x: 529, startPoint y: 111, endPoint x: 396, endPoint y: 117, distance: 133.5
click at [453, 117] on input "Copy of LIZA Core RAG, Infrastructure" at bounding box center [714, 107] width 523 height 33
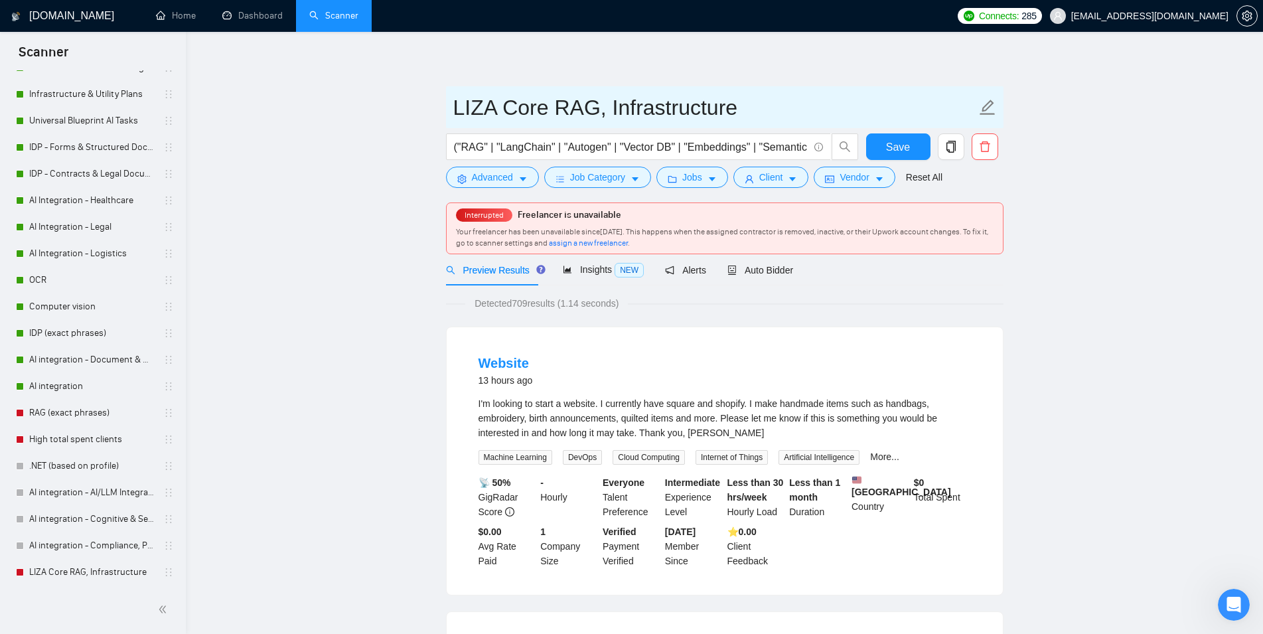
drag, startPoint x: 759, startPoint y: 104, endPoint x: 505, endPoint y: 111, distance: 254.2
click at [505, 111] on input "LIZA Core RAG, Infrastructure" at bounding box center [714, 107] width 523 height 33
paste input "Domain-Specific AI"
type input "LIZA Domain-Specific AI"
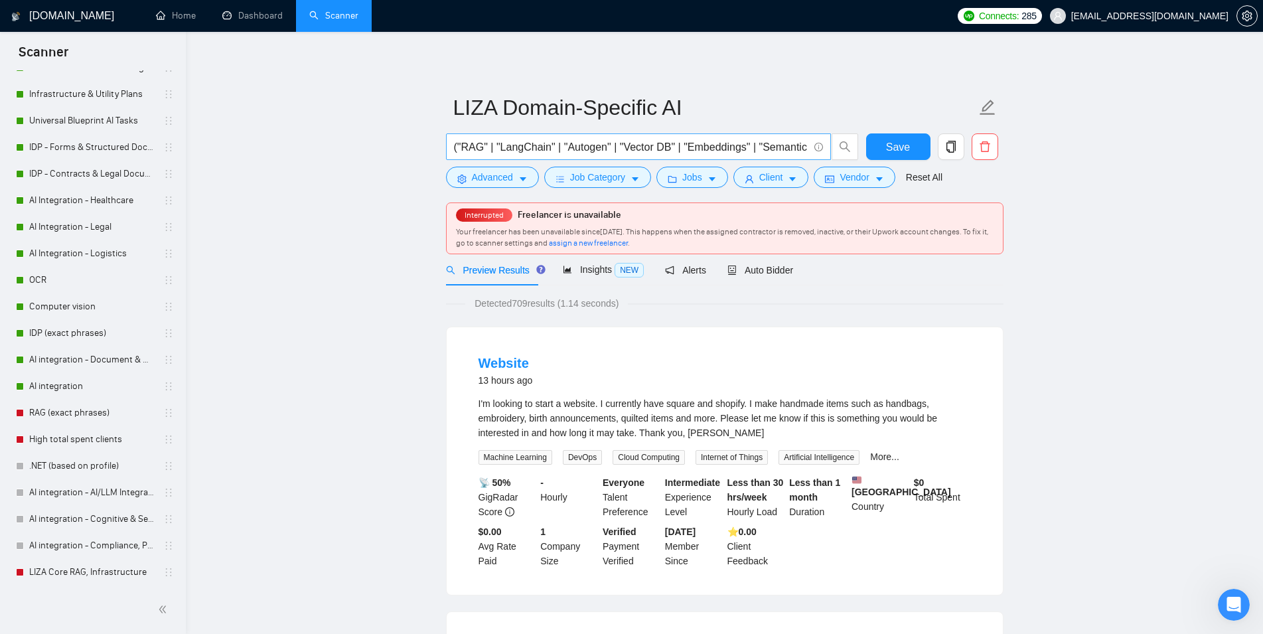
click at [800, 148] on input "("RAG" | "LangChain" | "Autogen" | "Vector DB" | "Embeddings" | "Semantic Searc…" at bounding box center [631, 147] width 354 height 17
paste input "("Policy Search" | "Contract Tool" | "Compliance AI" | "Insurance AI" | "Medica…"
type input "("Policy Search" | "Contract Tool" | "Compliance AI" | "Insurance AI" | "Medica…"
click at [903, 150] on span "Save" at bounding box center [898, 147] width 24 height 17
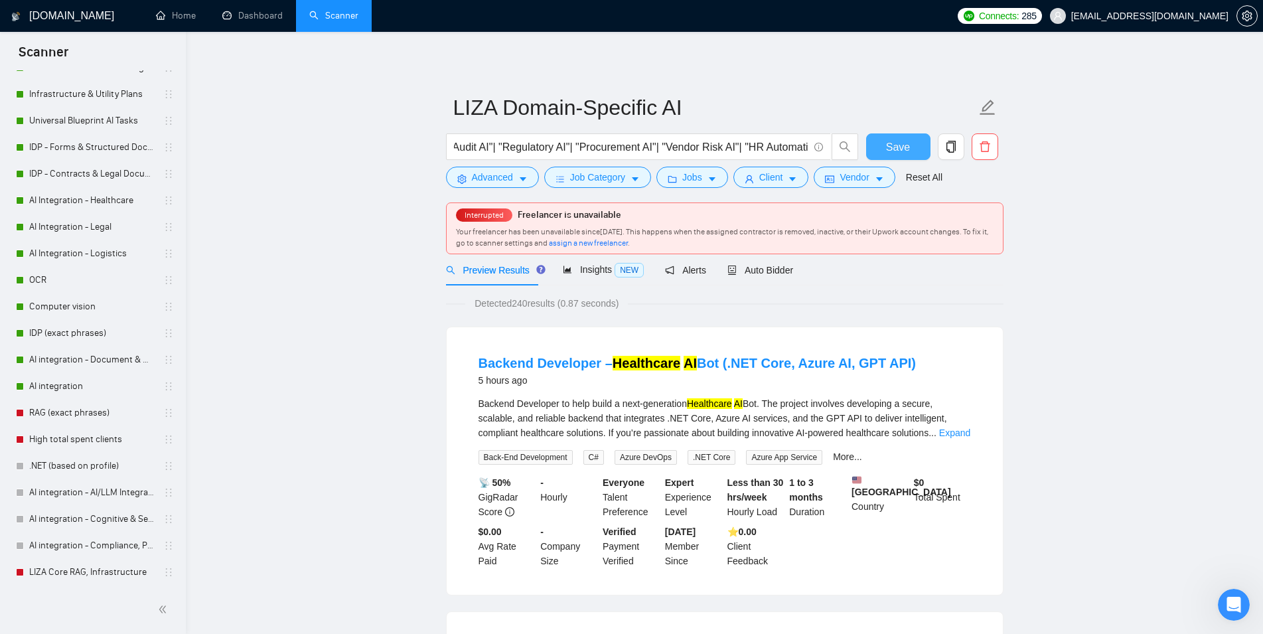
click at [889, 148] on span "Save" at bounding box center [898, 147] width 24 height 17
click at [953, 145] on icon "copy" at bounding box center [949, 147] width 9 height 12
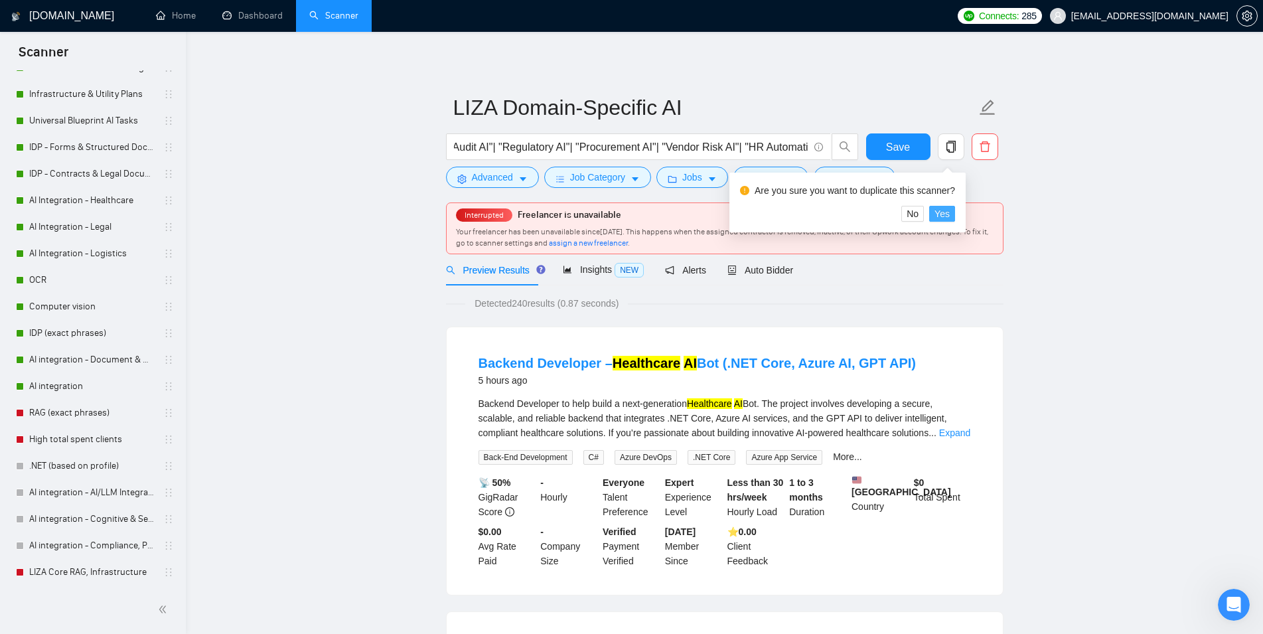
click at [943, 208] on span "Yes" at bounding box center [941, 213] width 15 height 15
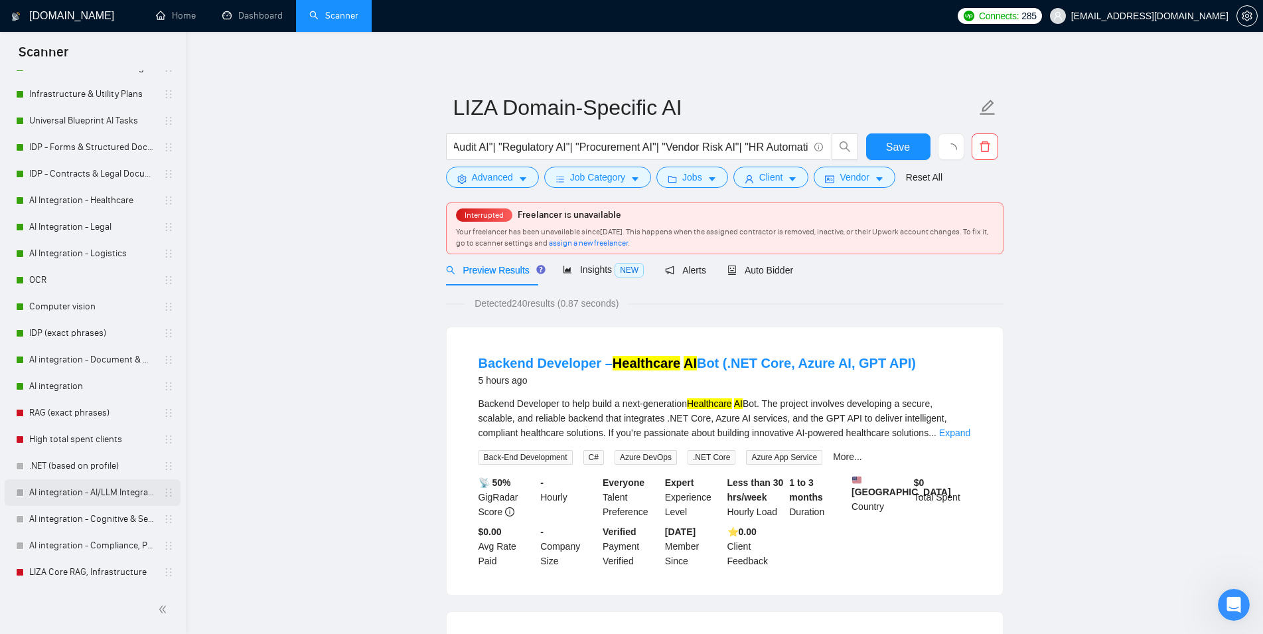
scroll to position [161, 0]
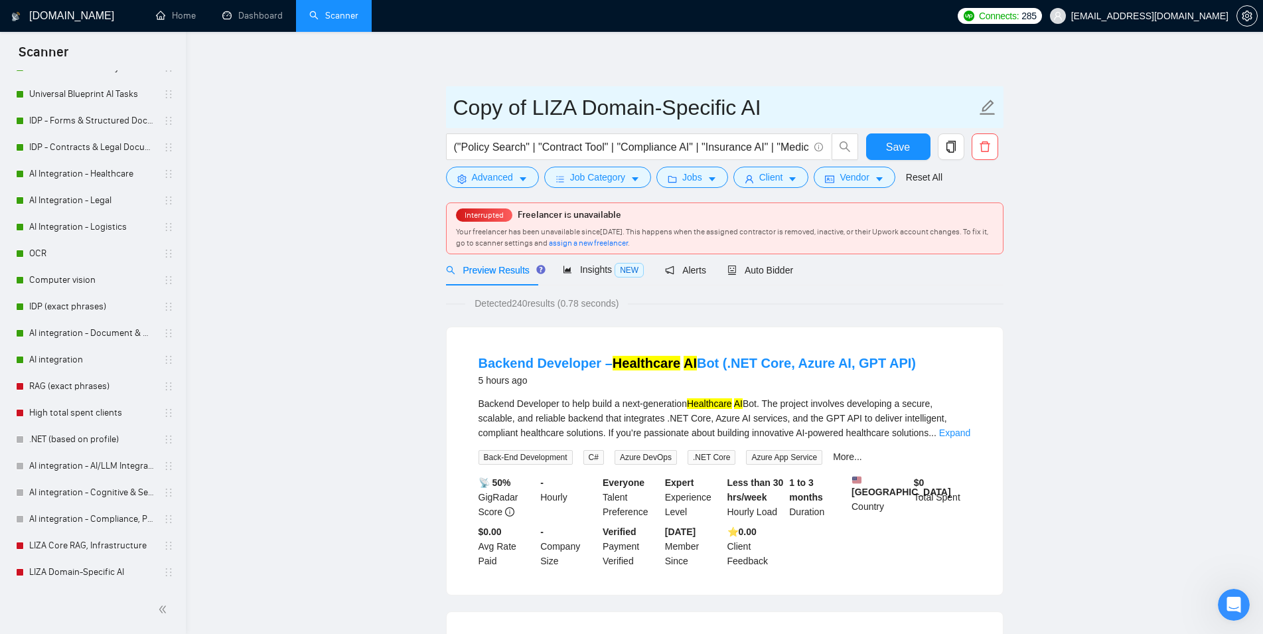
drag, startPoint x: 493, startPoint y: 112, endPoint x: 413, endPoint y: 113, distance: 79.6
click at [453, 113] on input "Copy of LIZA Domain-Specific AI" at bounding box center [714, 107] width 523 height 33
click at [697, 116] on input "LIZA Domain-Specific AI" at bounding box center [714, 107] width 523 height 33
drag, startPoint x: 680, startPoint y: 113, endPoint x: 504, endPoint y: 106, distance: 176.6
click at [504, 106] on input "LIZA Domain-Specific AI" at bounding box center [714, 107] width 523 height 33
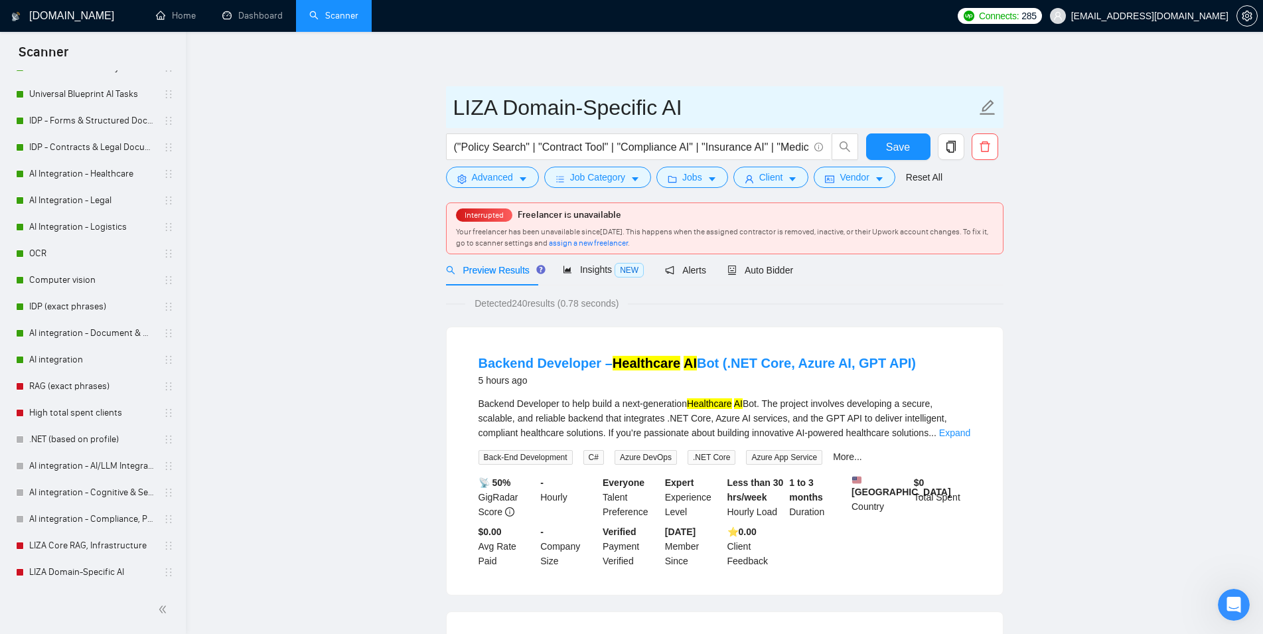
paste input "Conversational AI & Agents + Technologies"
type input "LIZA Conversational AI & Agents + Technologies"
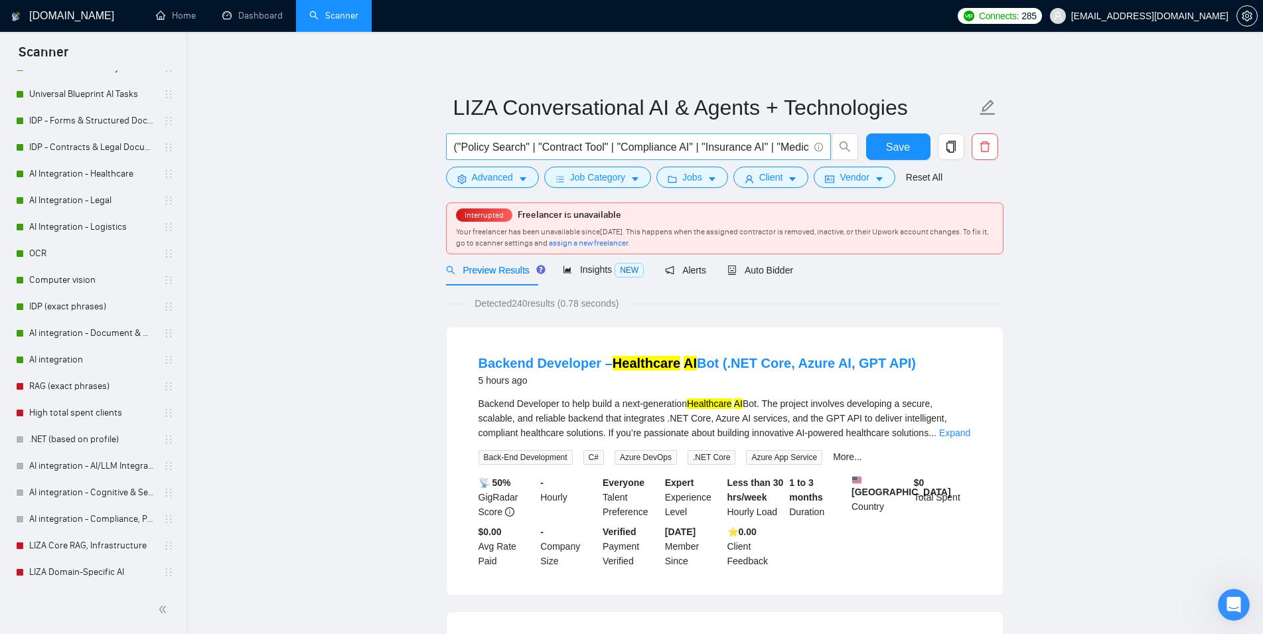
click at [784, 145] on input "("Policy Search" | "Contract Tool" | "Compliance AI" | "Insurance AI" | "Medica…" at bounding box center [631, 147] width 354 height 17
paste input "ChatGPT" | "Gemini" | "RASA")("Conversational AI" | "AI Agent" | "AI Assistant"…"
type input "("ChatGPT" | "Gemini" | "RASA")("Conversational AI" | "AI Agent" | "AI Assistan…"
click at [902, 149] on span "Save" at bounding box center [898, 147] width 24 height 17
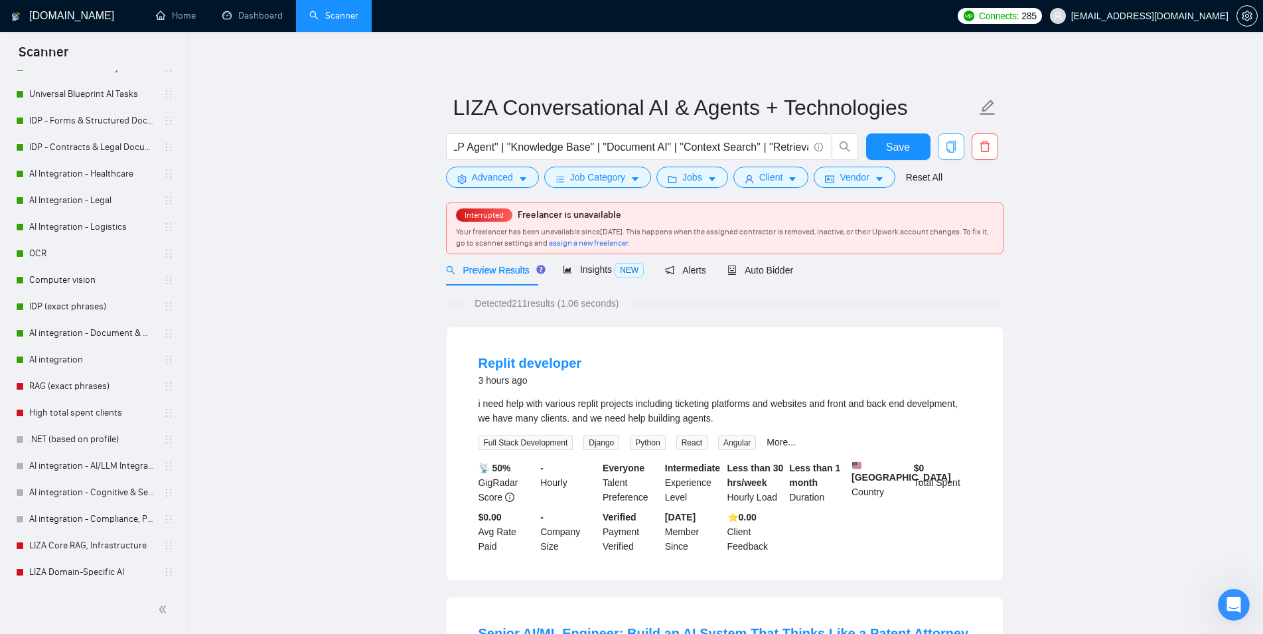
click at [947, 148] on icon "copy" at bounding box center [951, 147] width 12 height 12
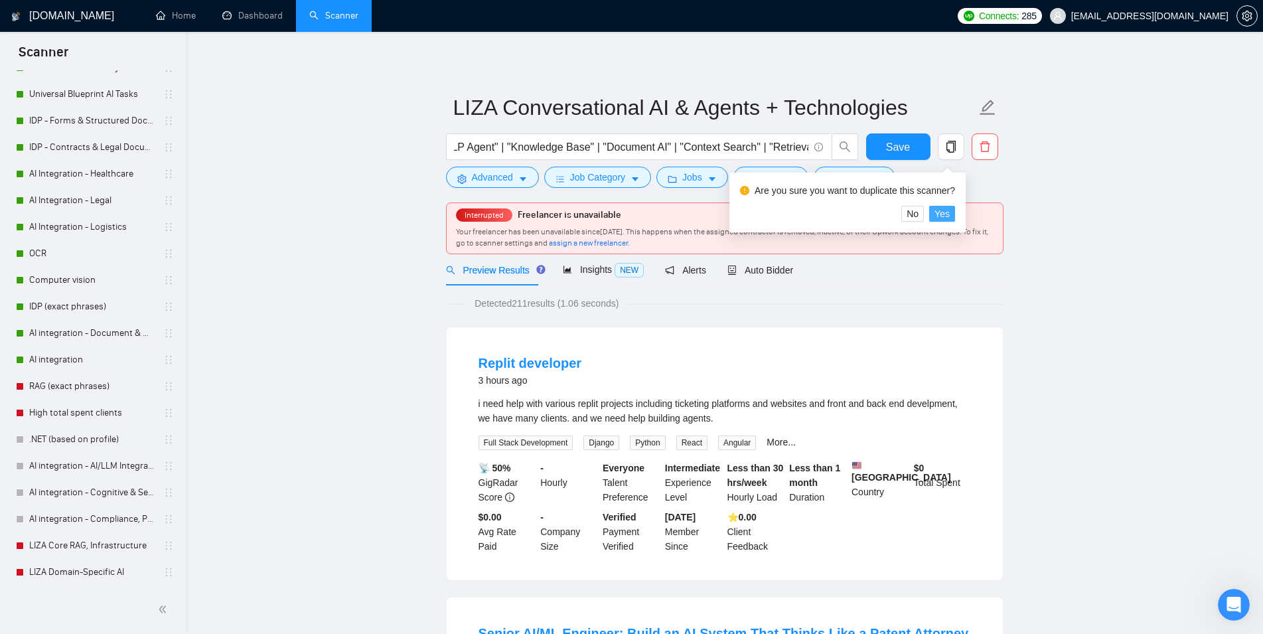
click at [932, 213] on button "Yes" at bounding box center [942, 214] width 26 height 16
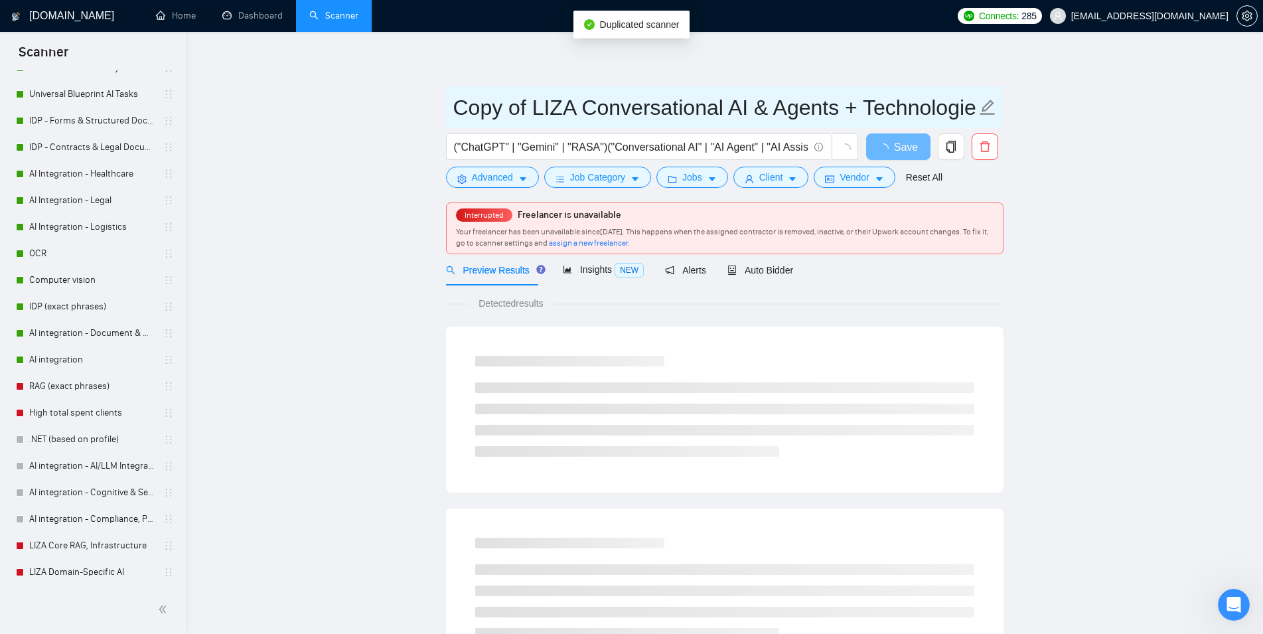
click at [570, 113] on input "Copy of LIZA Conversational AI & Agents + Technologies" at bounding box center [714, 107] width 523 height 33
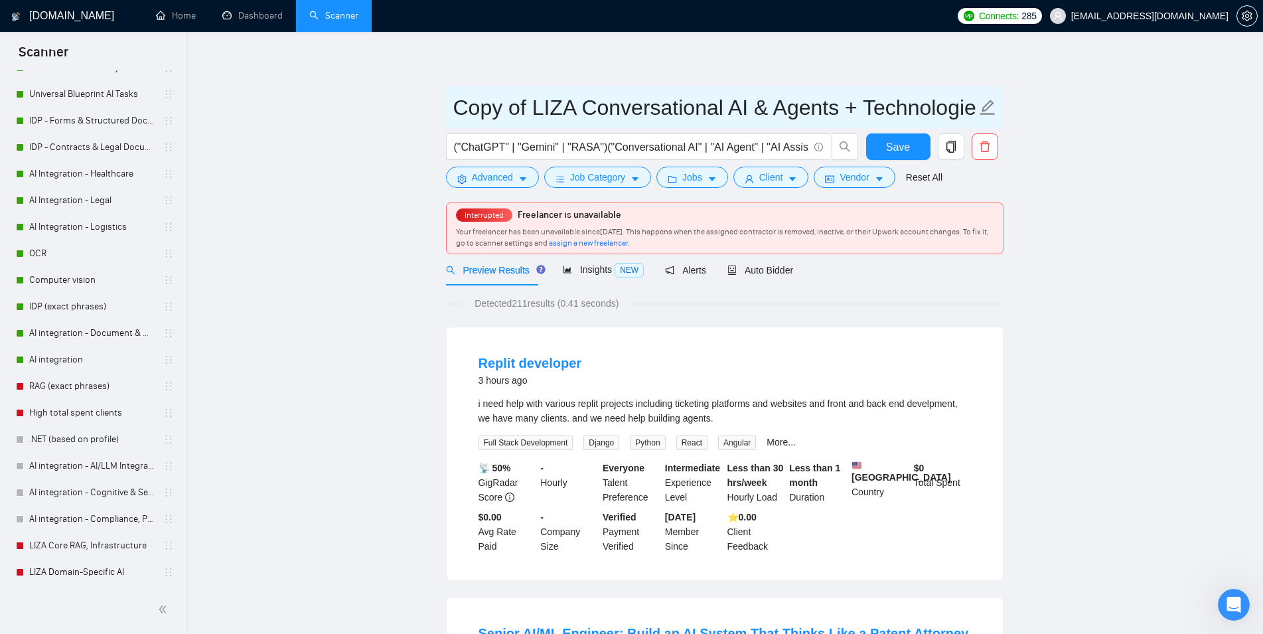
drag, startPoint x: 522, startPoint y: 111, endPoint x: 405, endPoint y: 109, distance: 116.8
click at [453, 109] on input "Copy of LIZA Conversational AI & Agents + Technologies" at bounding box center [714, 107] width 523 height 33
drag, startPoint x: 506, startPoint y: 106, endPoint x: 927, endPoint y: 111, distance: 421.3
click at [927, 111] on input "LIZA Conversational AI & Agents + Technologies" at bounding box center [714, 107] width 523 height 33
paste input "loud & Custom LLM"
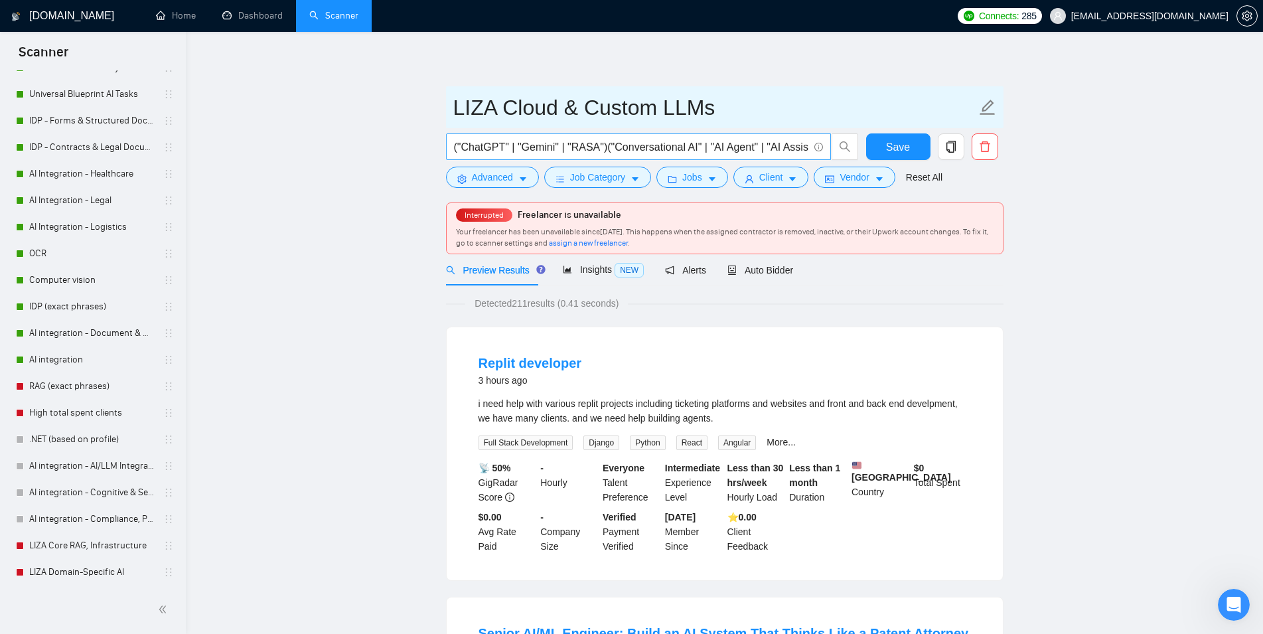
type input "LIZA Cloud & Custom LLMs"
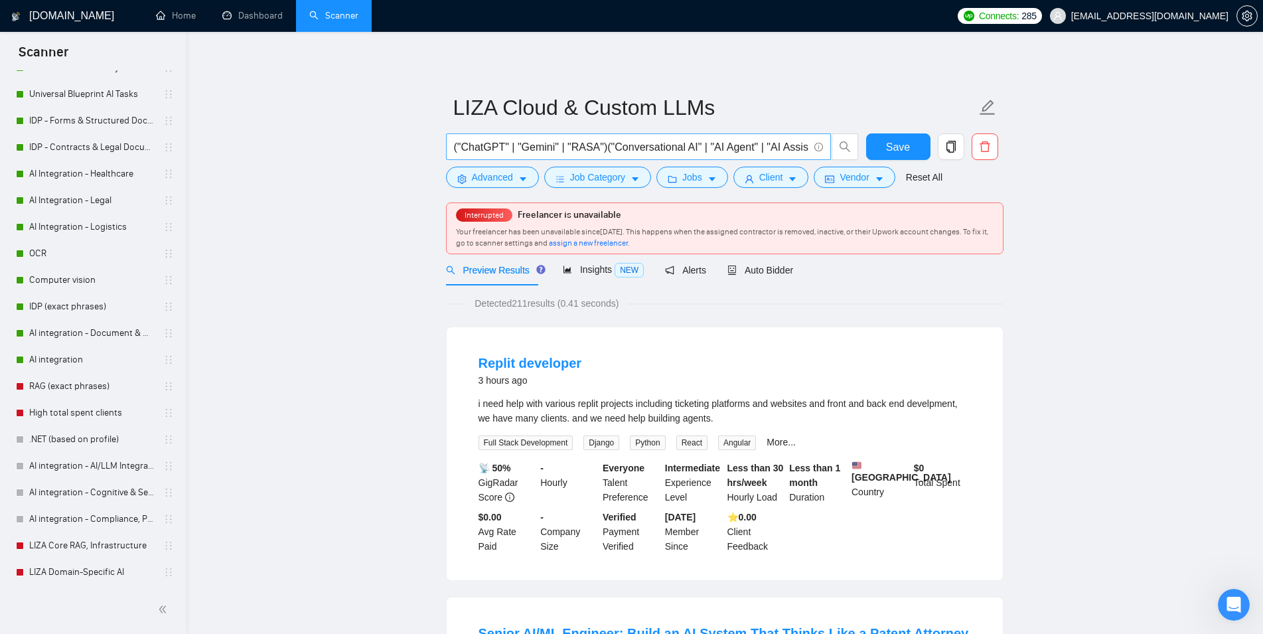
click at [763, 145] on input "("ChatGPT" | "Gemini" | "RASA")("Conversational AI" | "AI Agent" | "AI Assistan…" at bounding box center [631, 147] width 354 height 17
click at [702, 148] on input "("ChatGPT" | "Gemini" | "RASA")("Conversational AI" | "AI Agent" | "AI Assistan…" at bounding box center [631, 147] width 354 height 17
paste input "Vertex AI" | "Azure OpenAI" | "Custom LLM" | "Market AI" | "Vendor AI" | "Mistr…"
type input "("Vertex AI" | "Azure OpenAI" | "Custom LLM" | "Market AI" | "Vendor AI" | "Mis…"
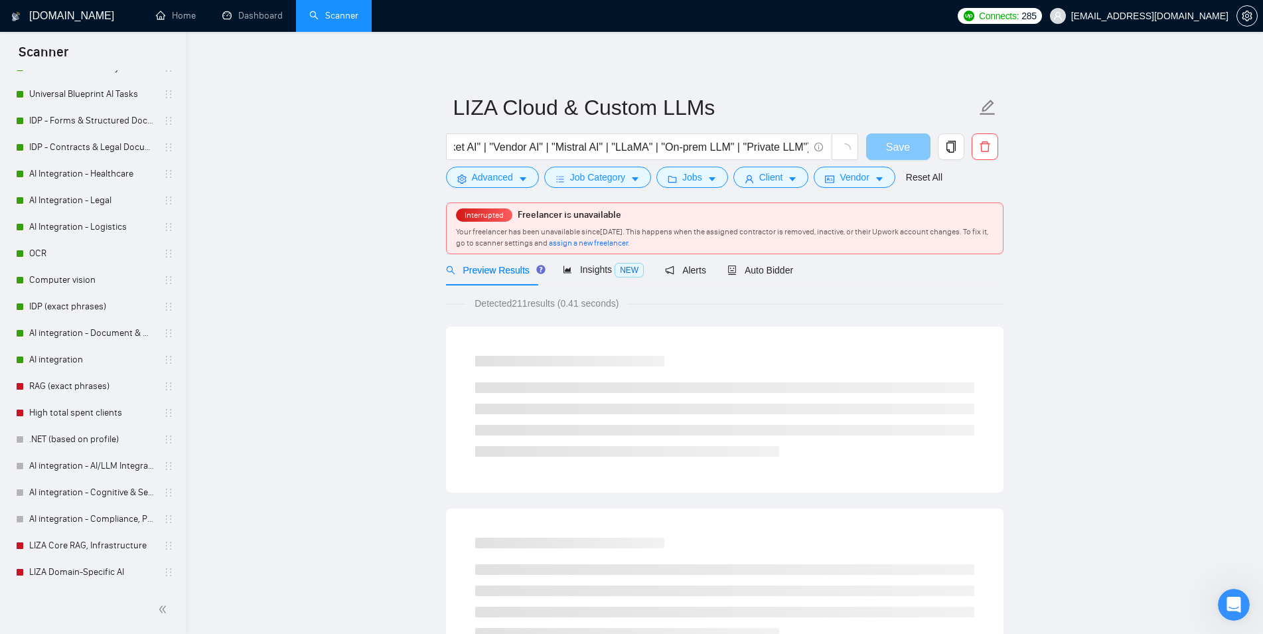
click at [900, 141] on span "Save" at bounding box center [898, 147] width 24 height 17
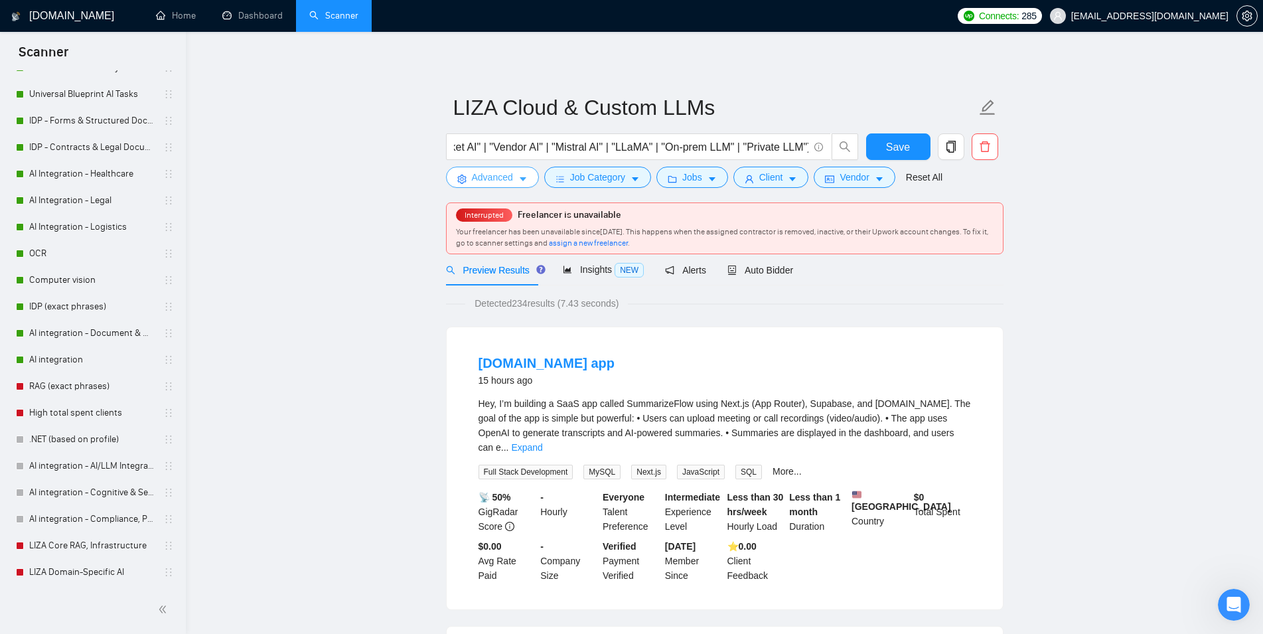
click at [519, 185] on button "Advanced" at bounding box center [492, 177] width 93 height 21
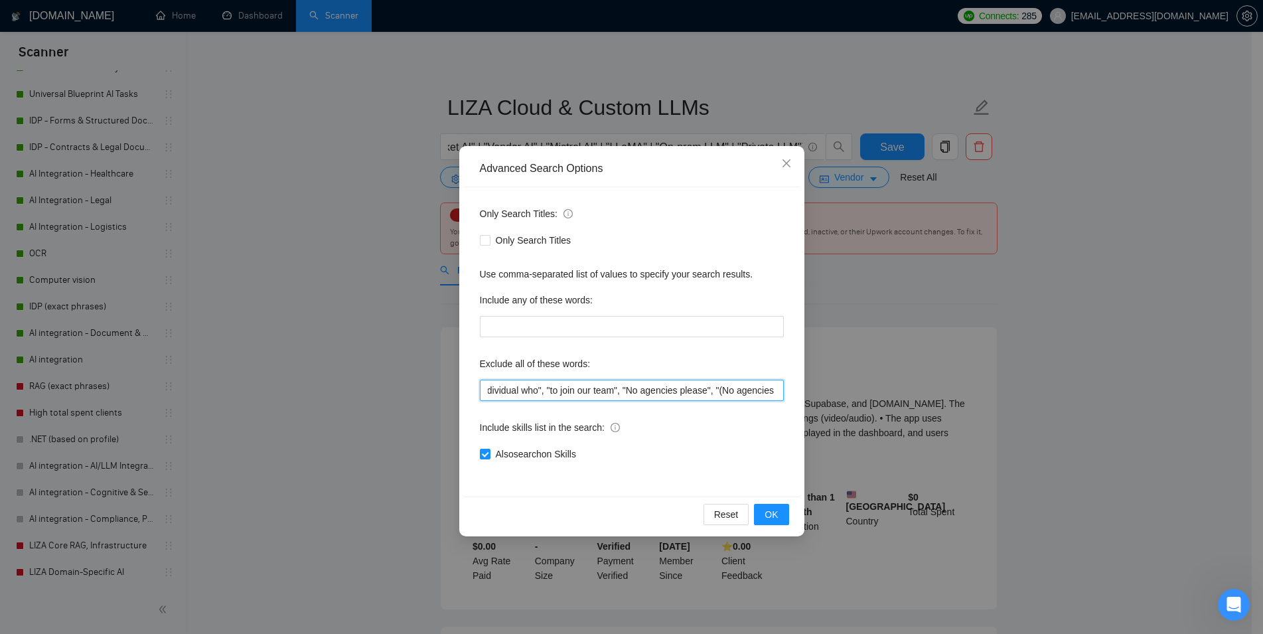
drag, startPoint x: 591, startPoint y: 393, endPoint x: 792, endPoint y: 396, distance: 201.7
click at [784, 396] on input ""No agencies", "to join our team", "part of a team", "join us", "agency environ…" at bounding box center [632, 390] width 304 height 21
click at [727, 394] on input ""No agencies", "to join our team", "part of a team", "join us", "agency environ…" at bounding box center [632, 390] width 304 height 21
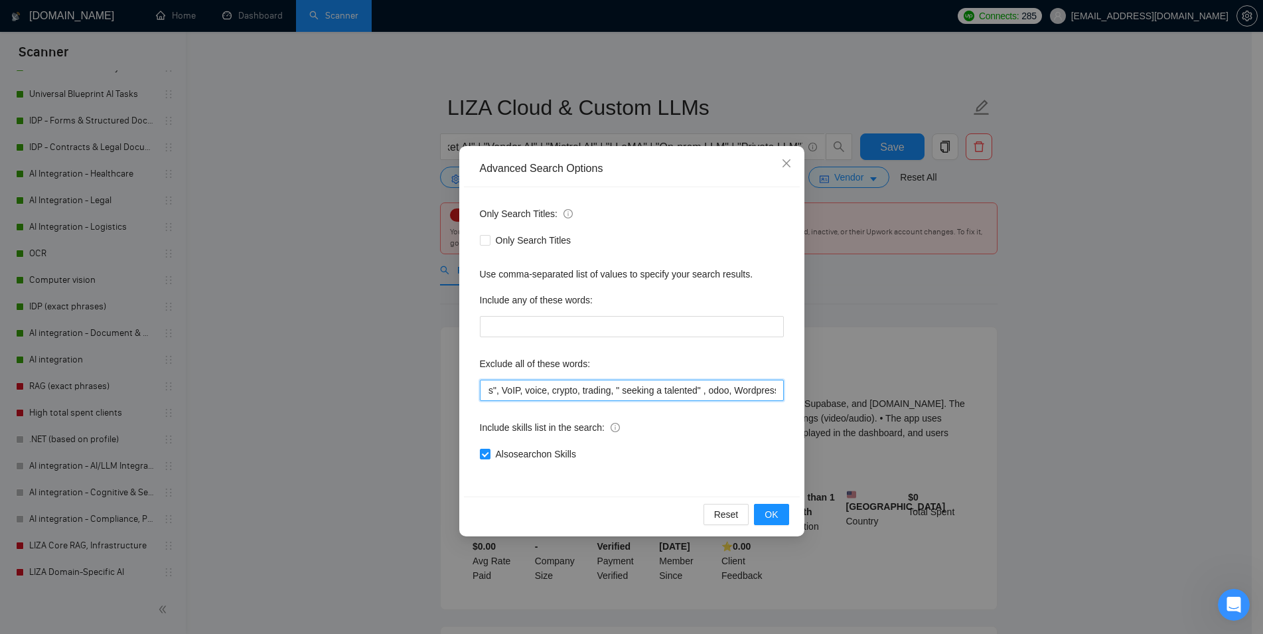
drag, startPoint x: 691, startPoint y: 394, endPoint x: 821, endPoint y: 393, distance: 129.4
click at [784, 393] on input ""No agencies", "to join our team", "part of a team", "join us", "agency environ…" at bounding box center [632, 390] width 304 height 21
click at [722, 391] on input ""No agencies", "to join our team", "part of a team", "join us", "agency environ…" at bounding box center [632, 390] width 304 height 21
click at [788, 159] on icon "close" at bounding box center [786, 163] width 11 height 11
